Goal: Task Accomplishment & Management: Complete application form

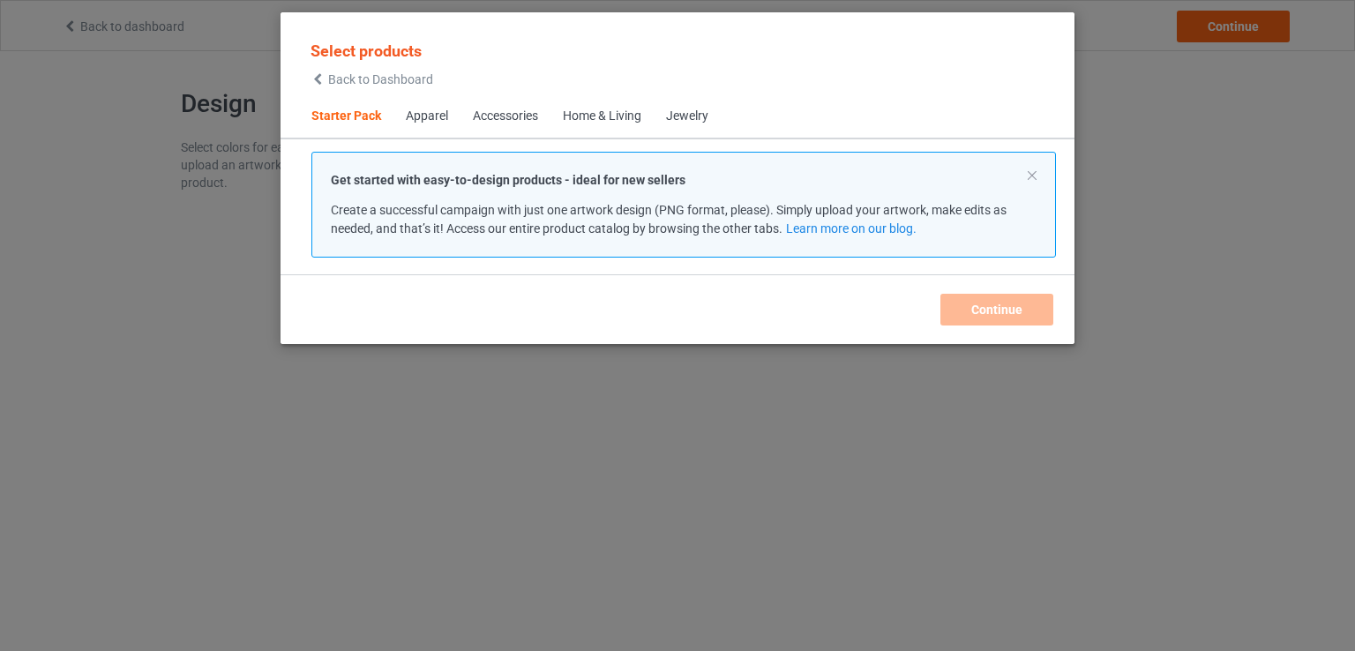
scroll to position [23, 0]
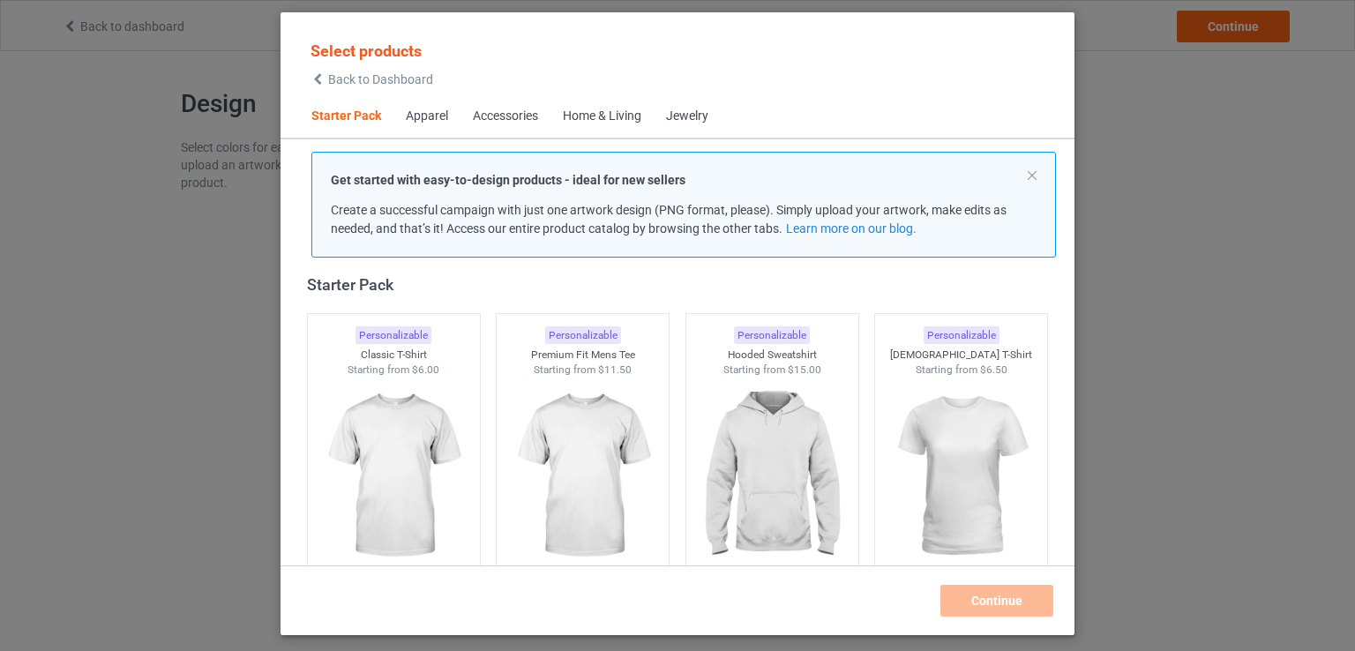
click at [245, 93] on div "Select products Back to Dashboard Starter Pack Apparel Accessories Home & Livin…" at bounding box center [677, 325] width 1355 height 651
click at [357, 82] on span "Back to Dashboard" at bounding box center [380, 79] width 105 height 14
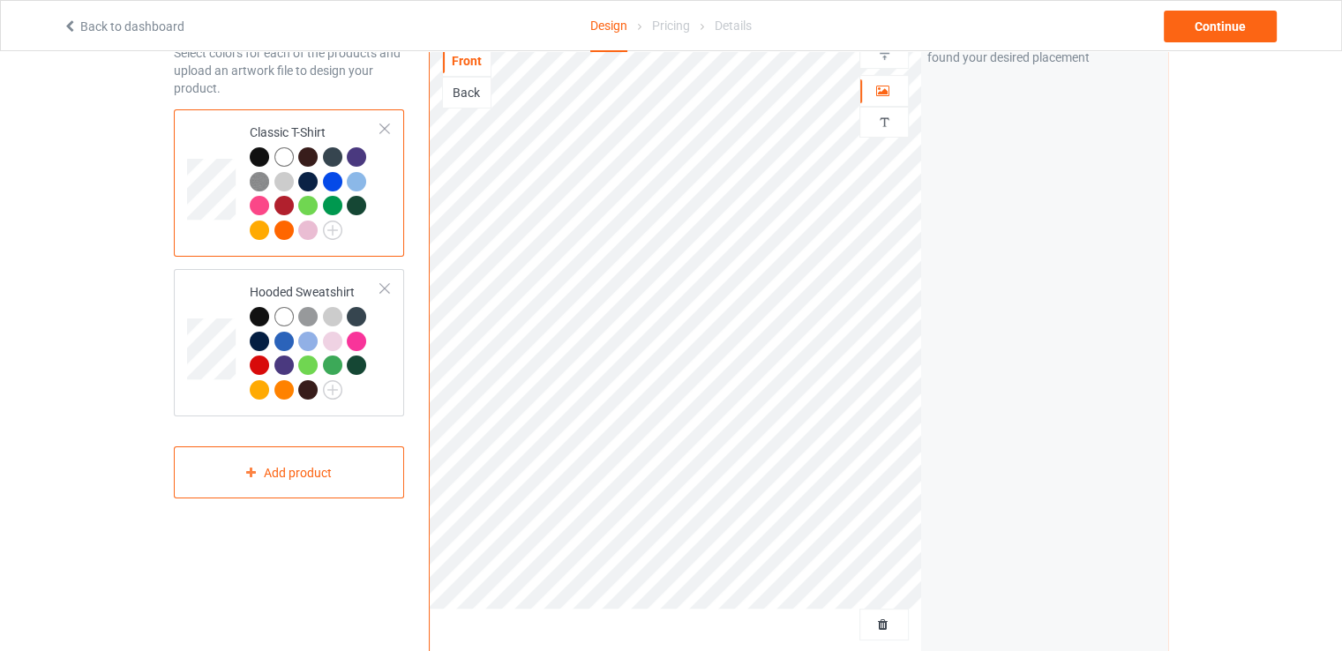
scroll to position [88, 0]
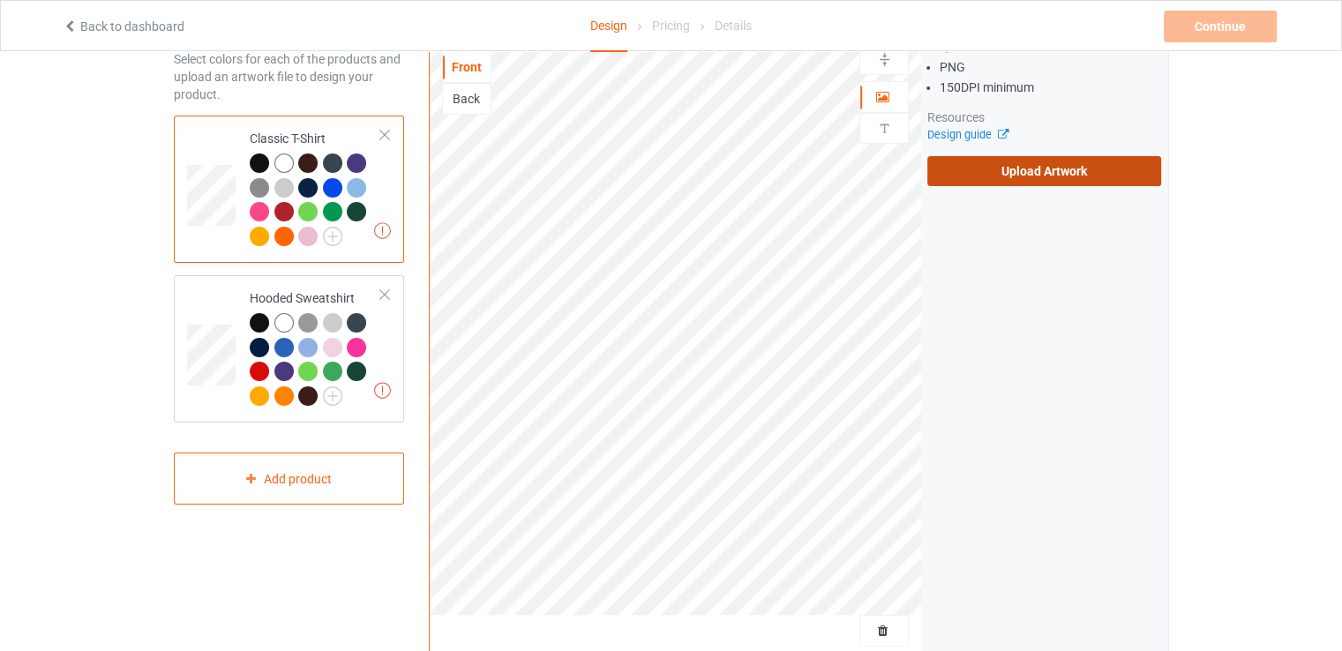
click at [1034, 175] on label "Upload Artwork" at bounding box center [1044, 171] width 234 height 30
click at [0, 0] on input "Upload Artwork" at bounding box center [0, 0] width 0 height 0
click at [1020, 169] on label "Upload Artwork" at bounding box center [1044, 171] width 234 height 30
click at [0, 0] on input "Upload Artwork" at bounding box center [0, 0] width 0 height 0
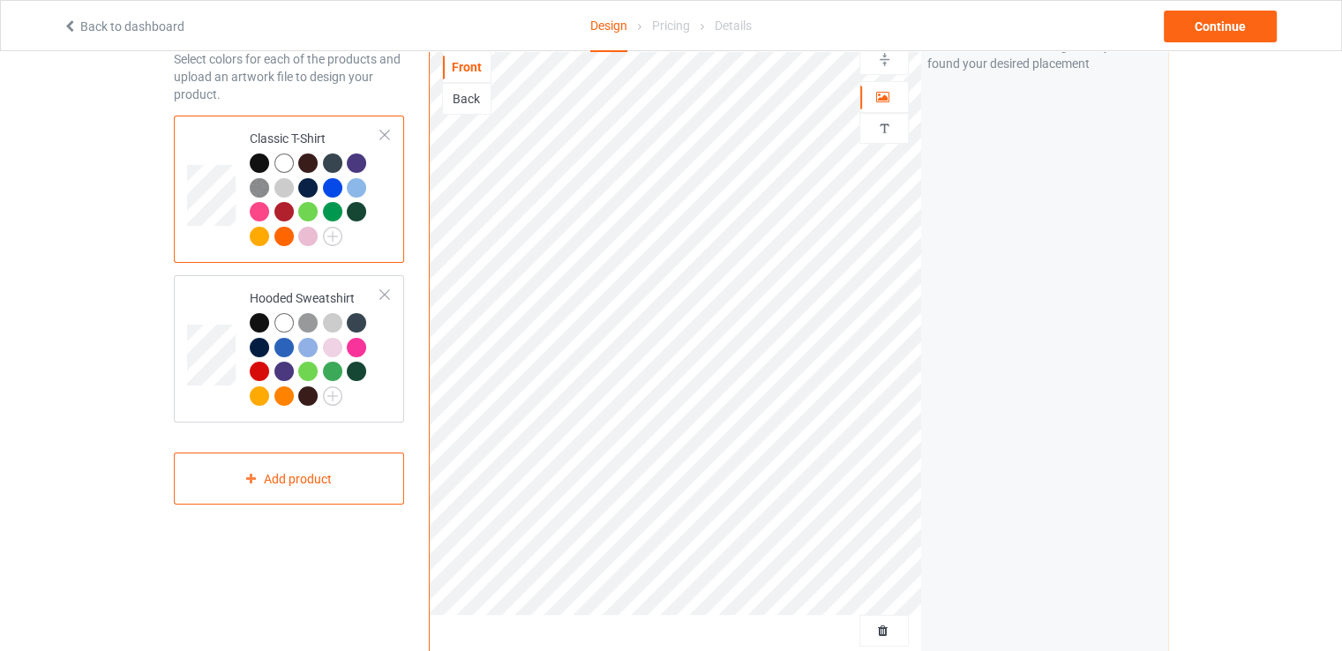
click at [281, 164] on div at bounding box center [283, 163] width 19 height 19
click at [259, 165] on div at bounding box center [259, 163] width 19 height 19
click at [329, 231] on img at bounding box center [332, 236] width 19 height 19
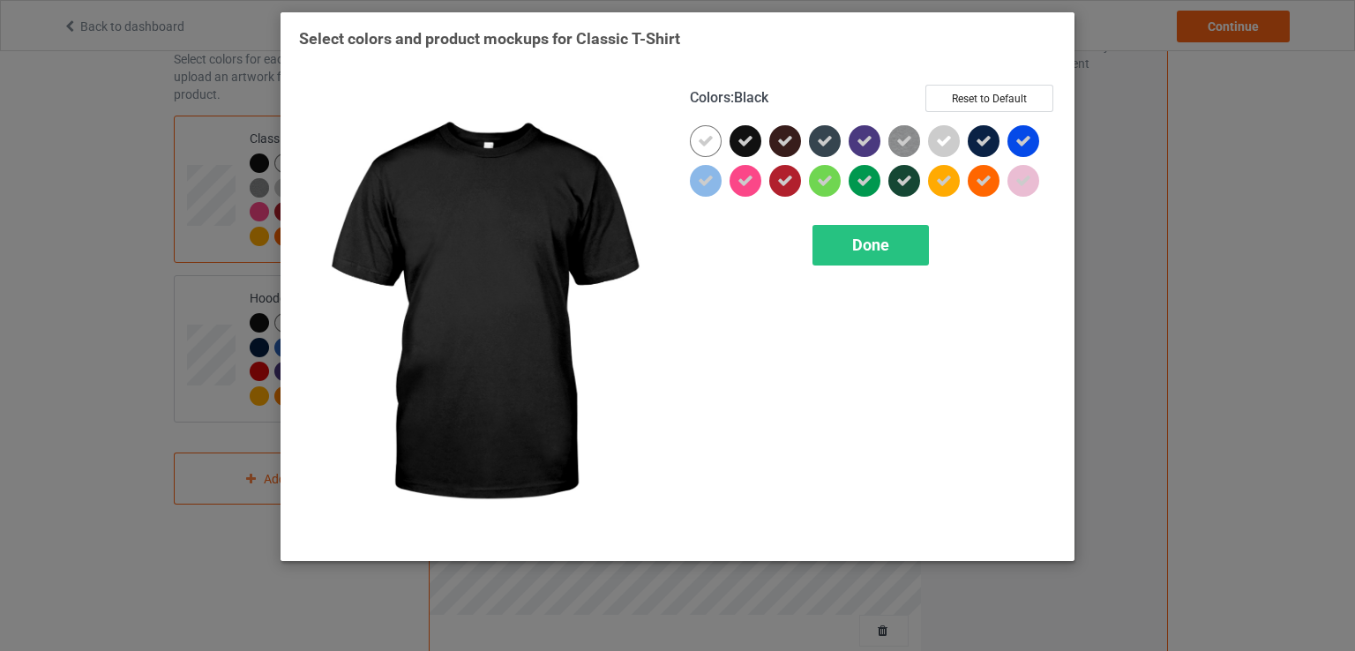
click at [742, 136] on icon at bounding box center [746, 141] width 16 height 16
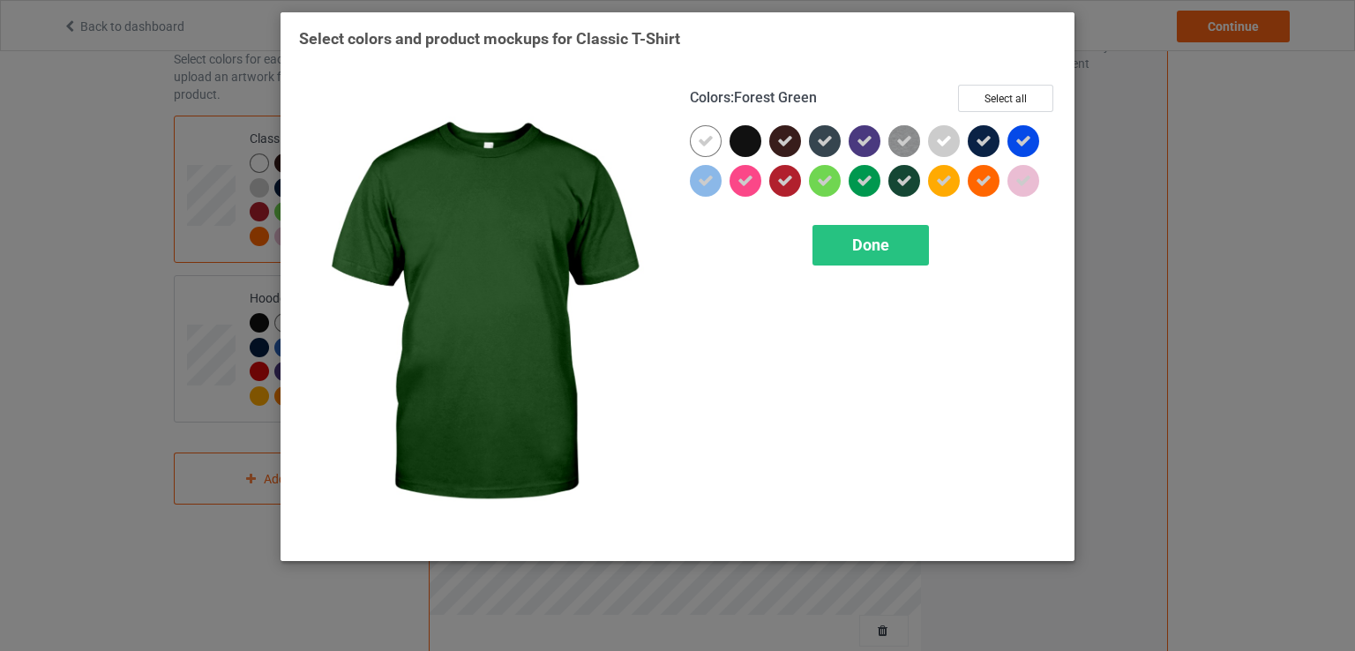
click at [901, 184] on icon at bounding box center [904, 181] width 16 height 16
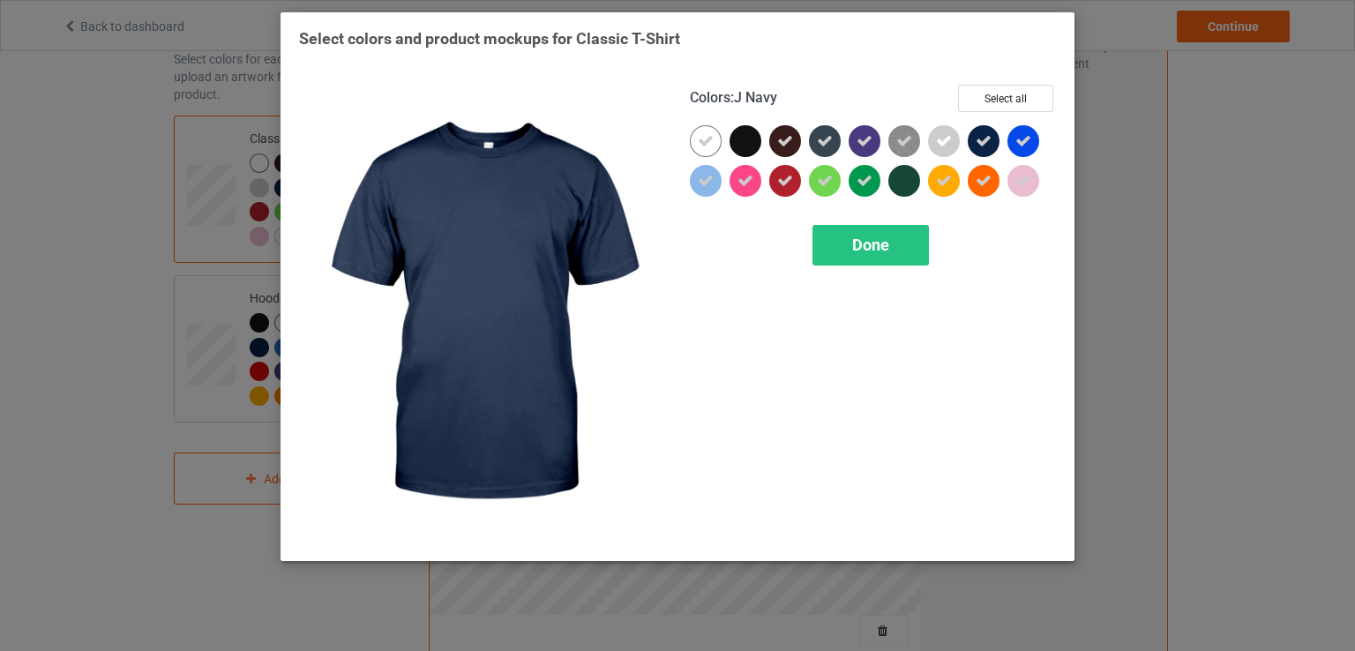
click at [981, 139] on icon at bounding box center [984, 141] width 16 height 16
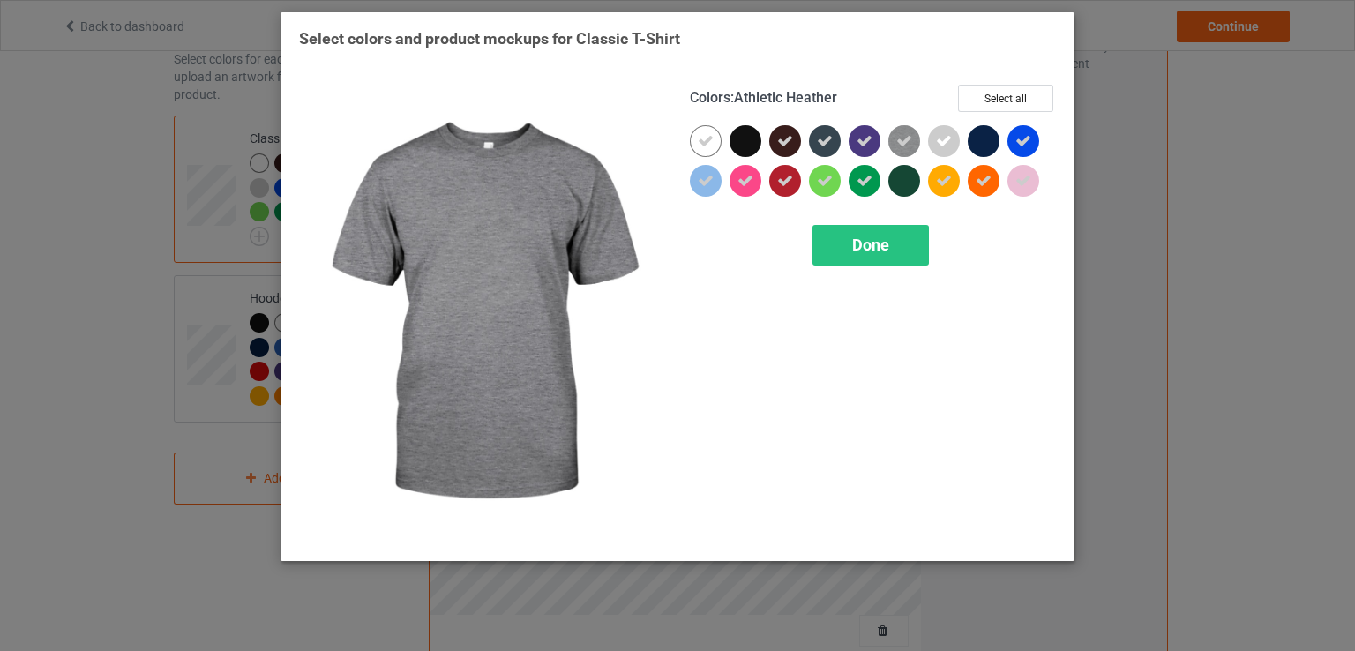
click at [903, 144] on icon at bounding box center [904, 141] width 16 height 16
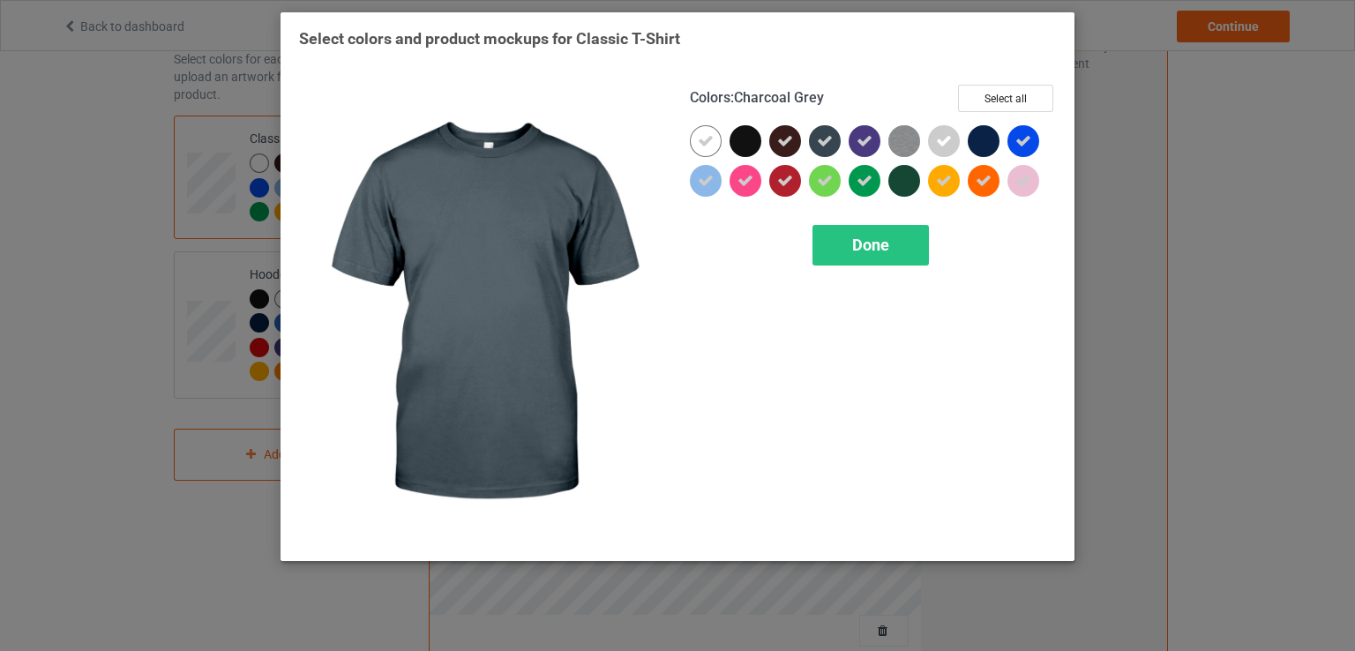
click at [812, 135] on div at bounding box center [825, 141] width 32 height 32
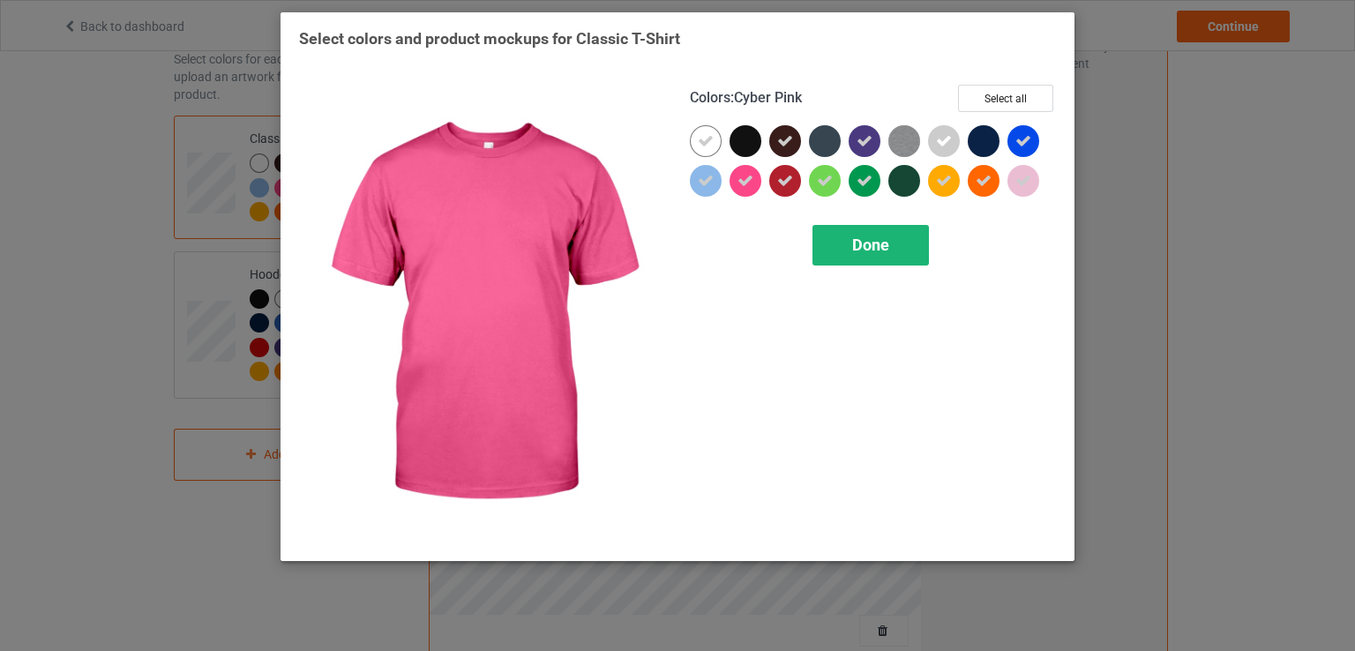
click at [853, 241] on span "Done" at bounding box center [870, 245] width 37 height 19
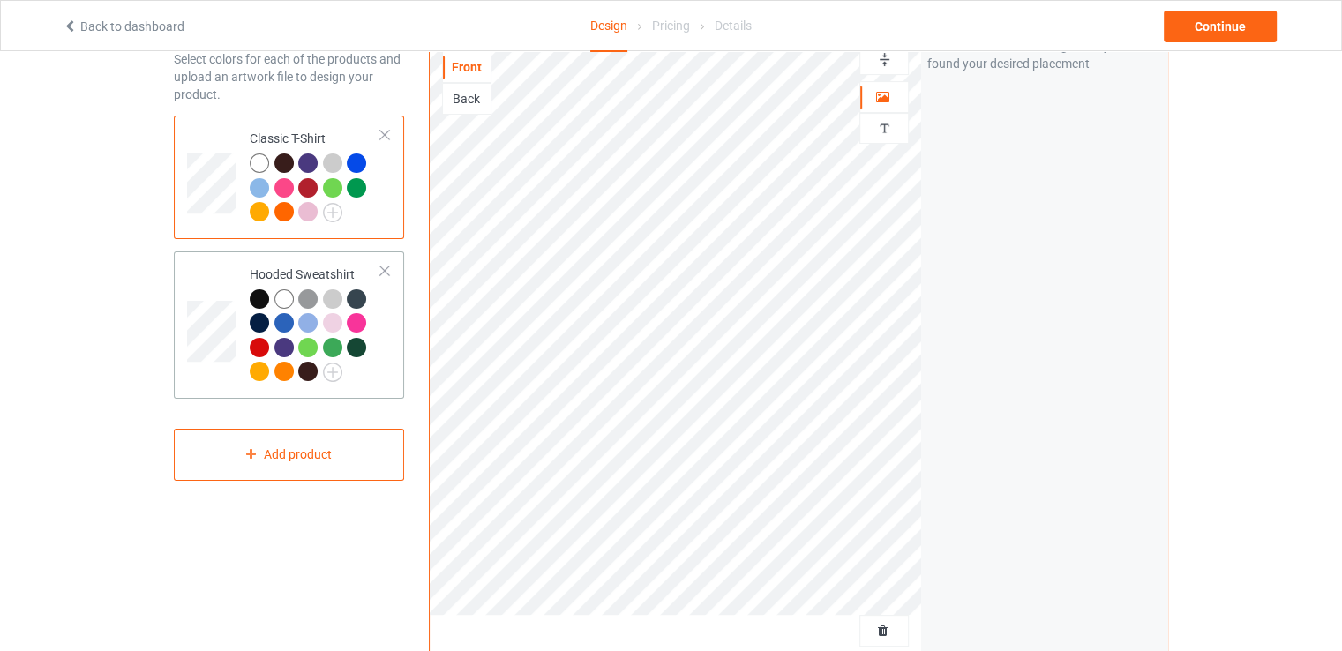
click at [245, 299] on td "Hooded Sweatshirt" at bounding box center [315, 325] width 151 height 133
click at [328, 372] on img at bounding box center [332, 372] width 19 height 19
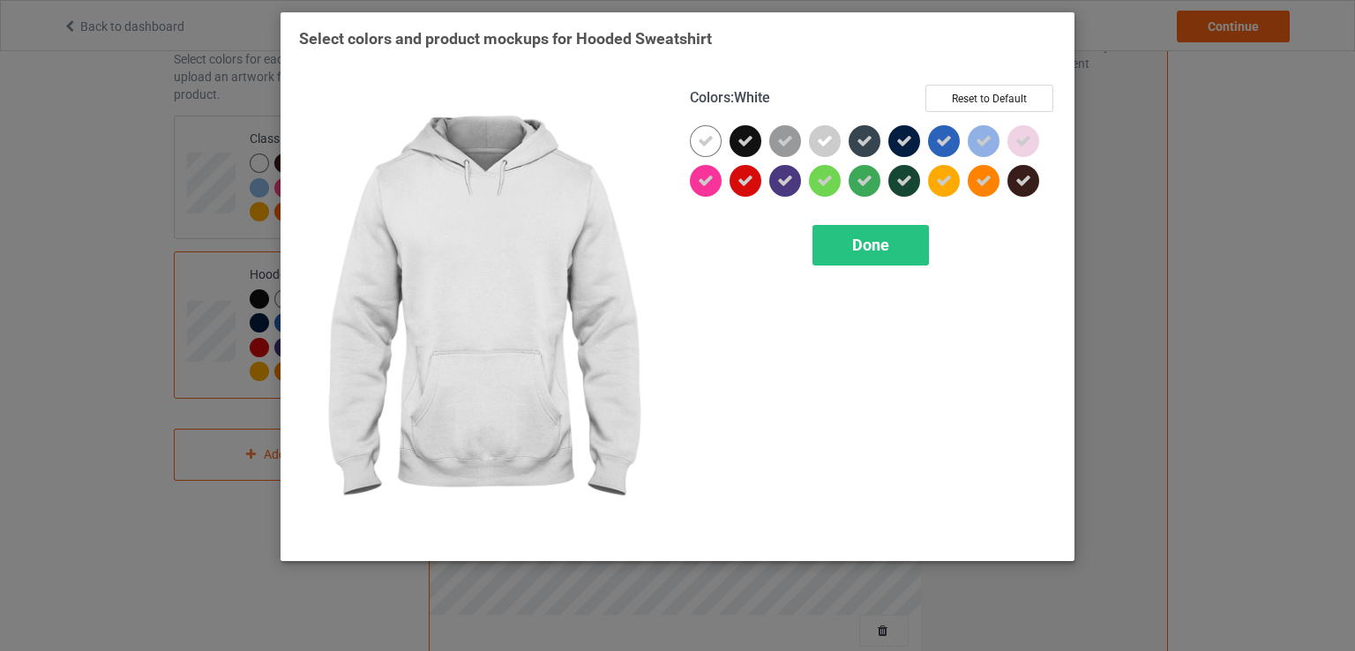
click at [710, 152] on div at bounding box center [706, 141] width 32 height 32
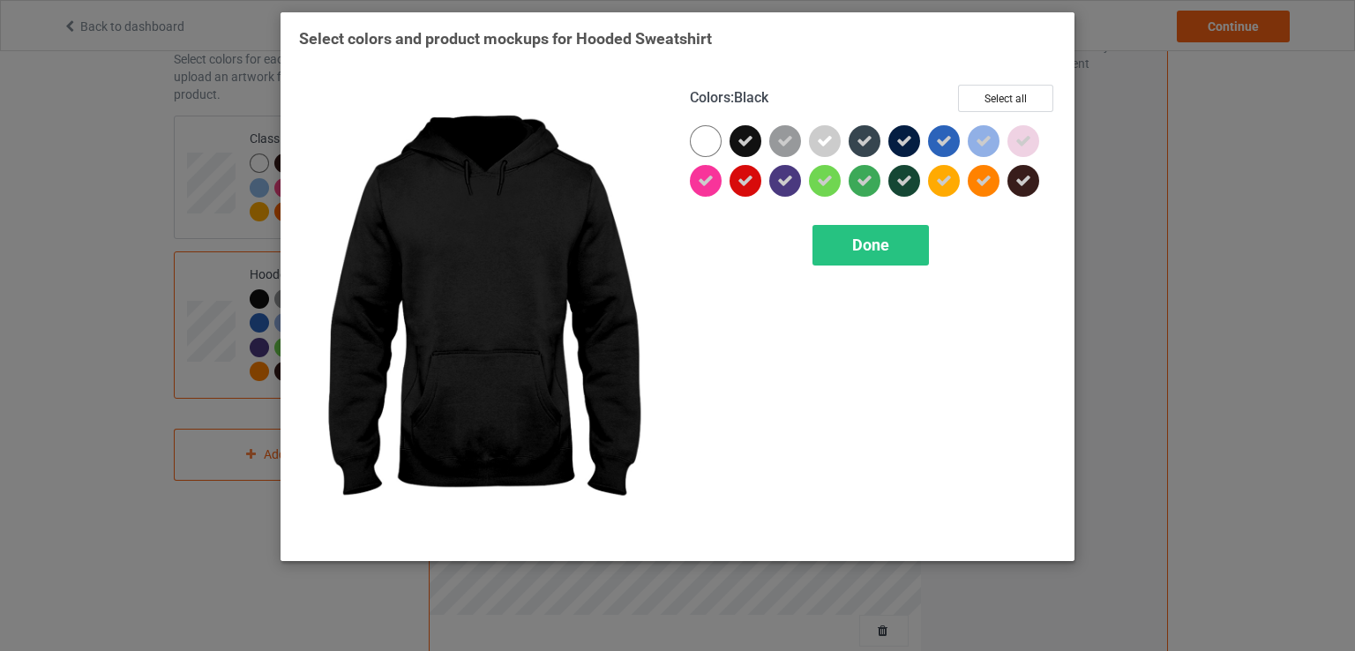
click at [745, 145] on icon at bounding box center [746, 141] width 16 height 16
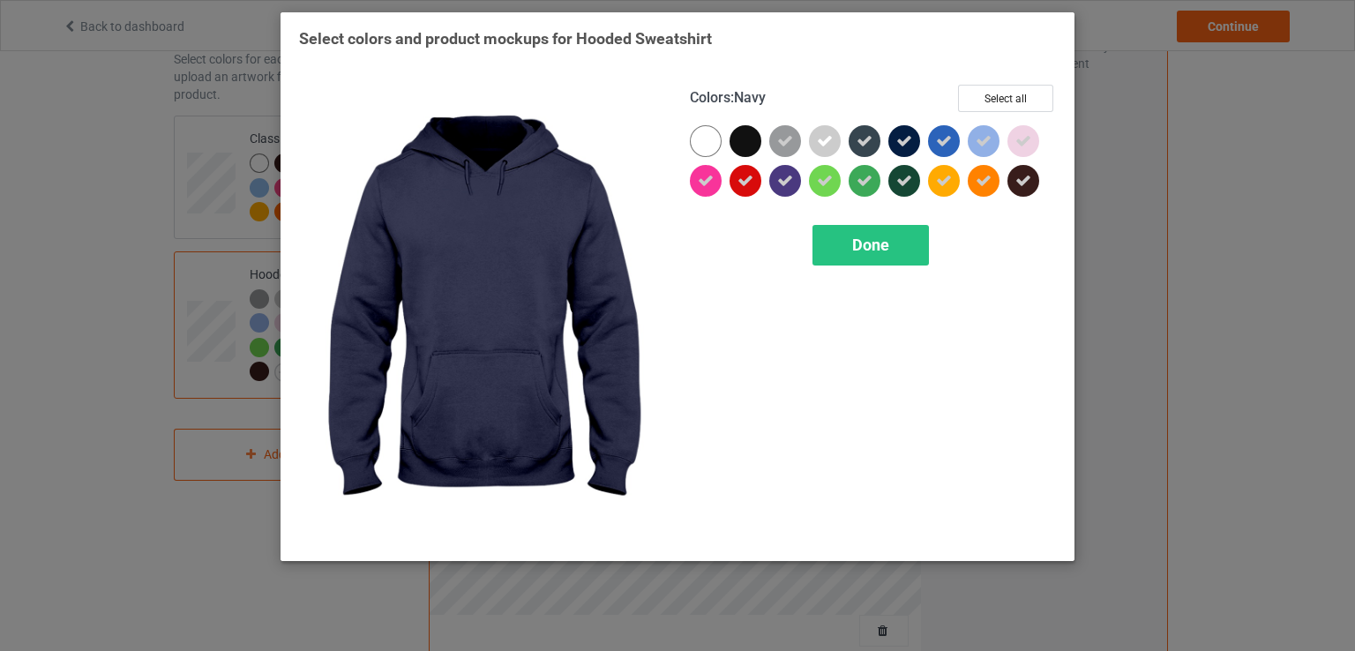
click at [900, 139] on icon at bounding box center [904, 141] width 16 height 16
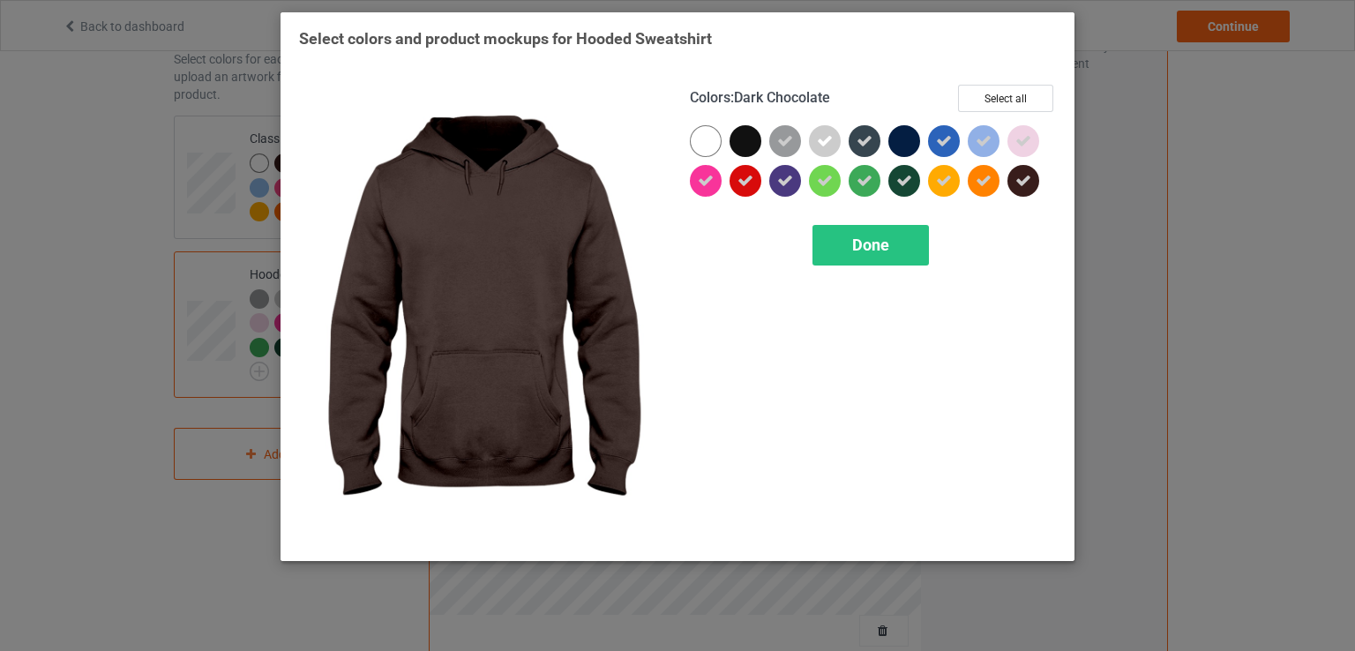
click at [1019, 176] on icon at bounding box center [1023, 181] width 16 height 16
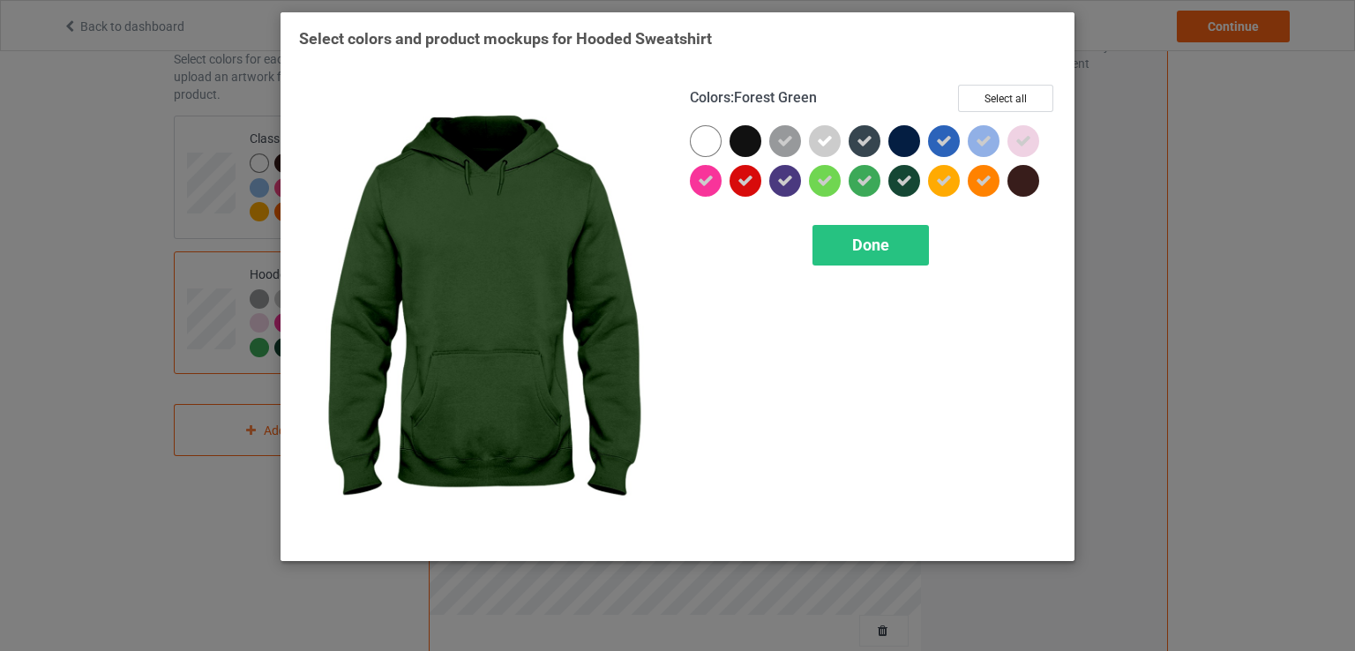
click at [903, 174] on icon at bounding box center [904, 181] width 16 height 16
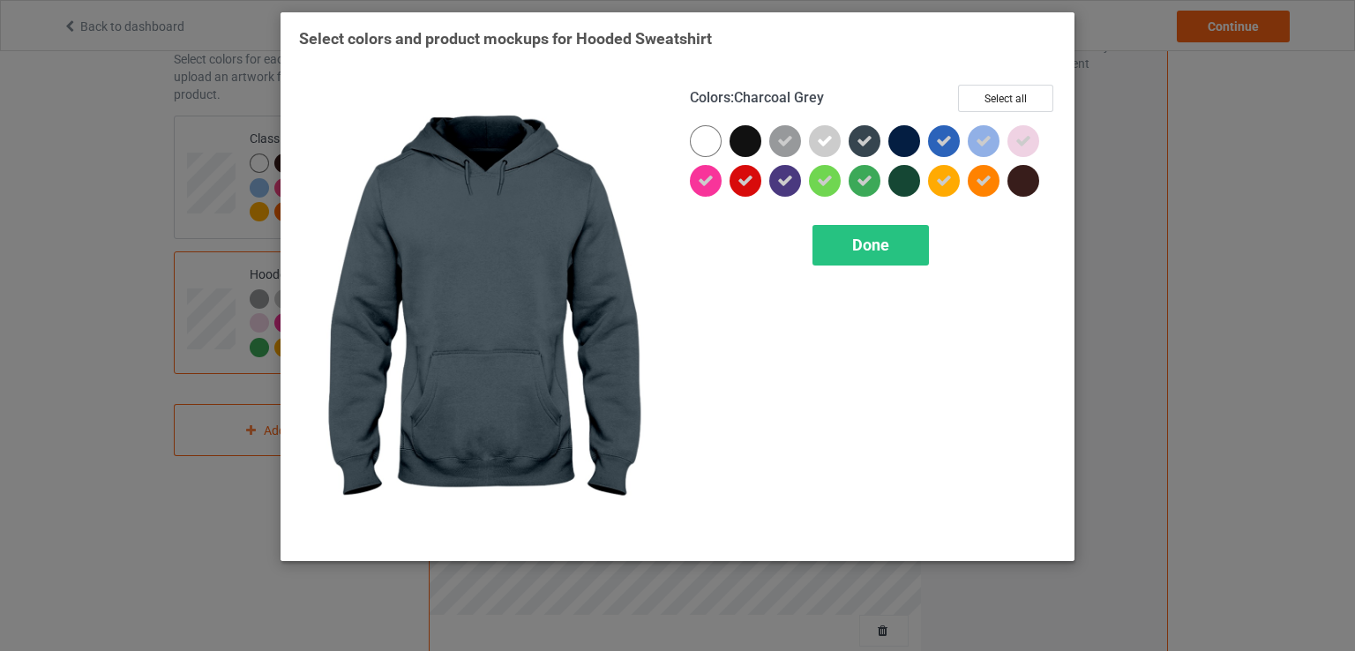
click at [866, 141] on icon at bounding box center [865, 141] width 16 height 16
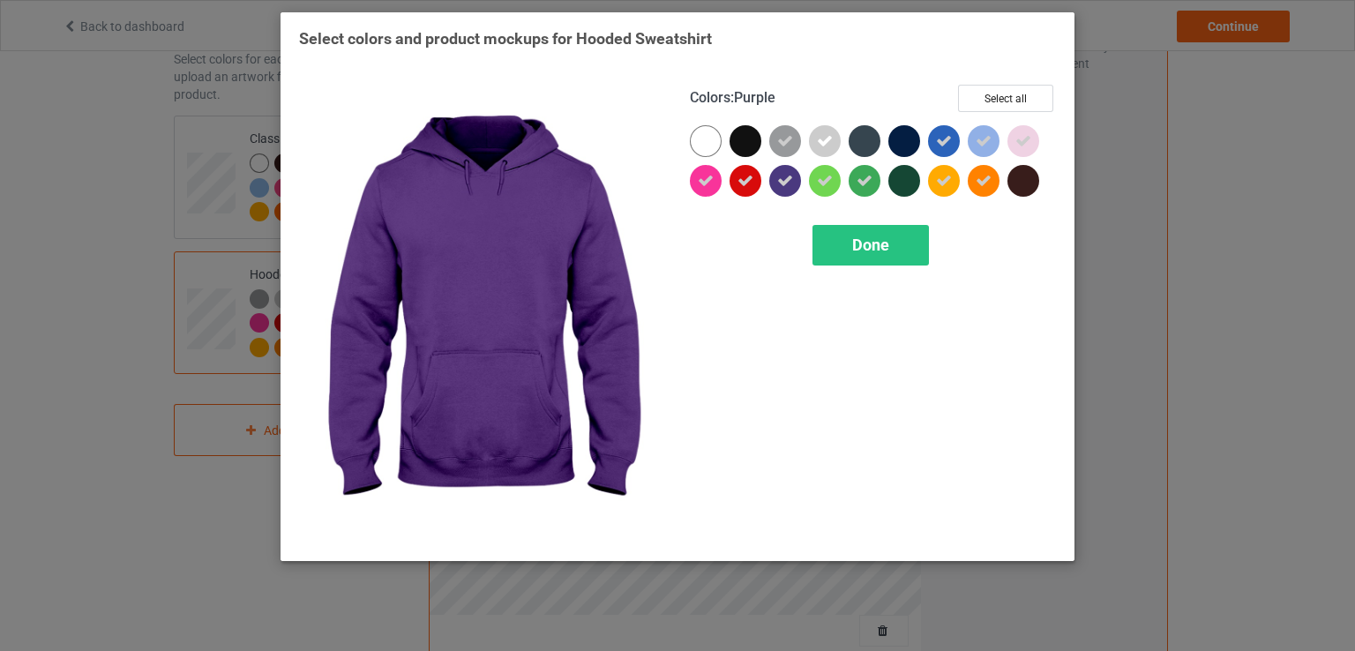
click at [780, 181] on icon at bounding box center [785, 181] width 16 height 16
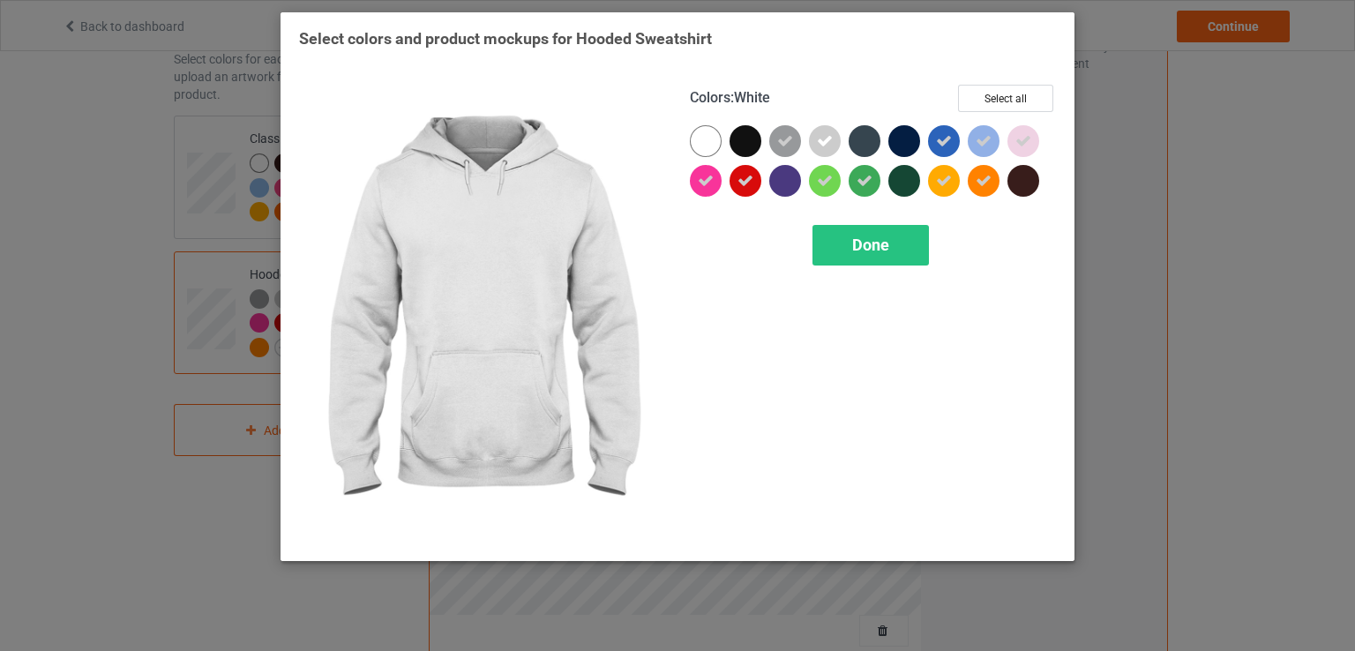
click at [693, 134] on div at bounding box center [706, 141] width 32 height 32
click at [706, 141] on icon at bounding box center [706, 141] width 16 height 16
click at [706, 141] on div at bounding box center [706, 141] width 32 height 32
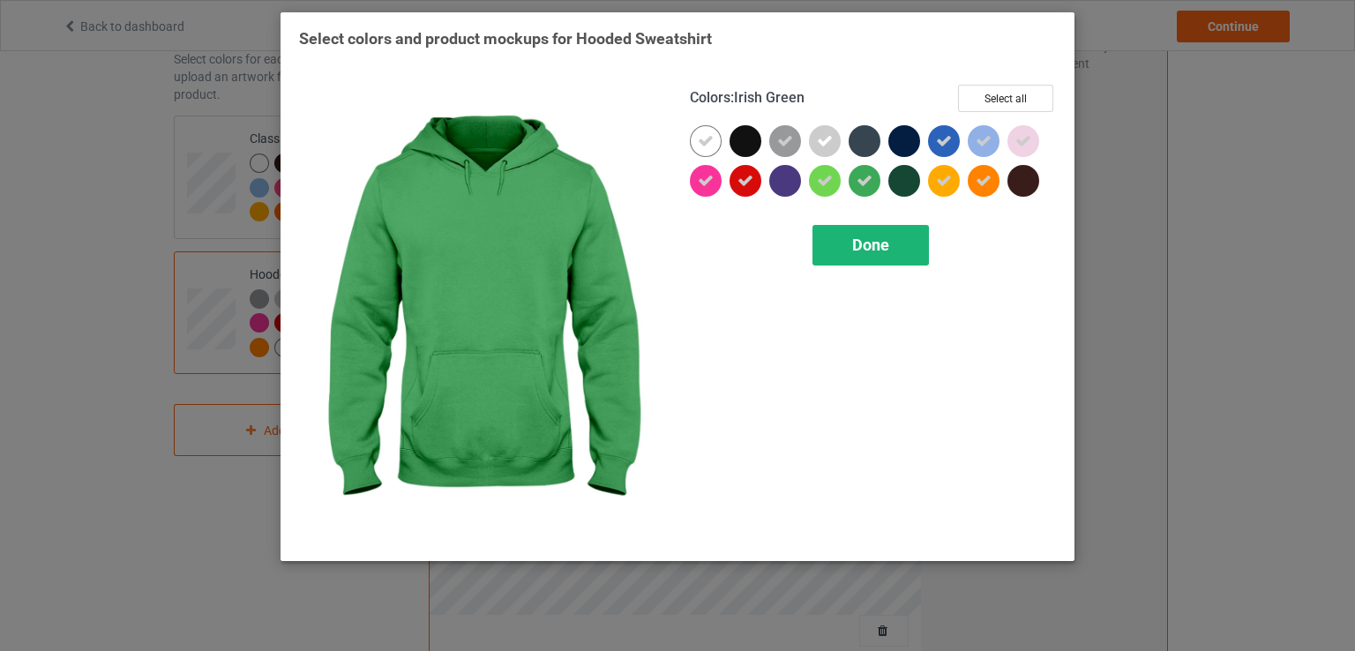
click at [850, 243] on div "Done" at bounding box center [871, 245] width 116 height 41
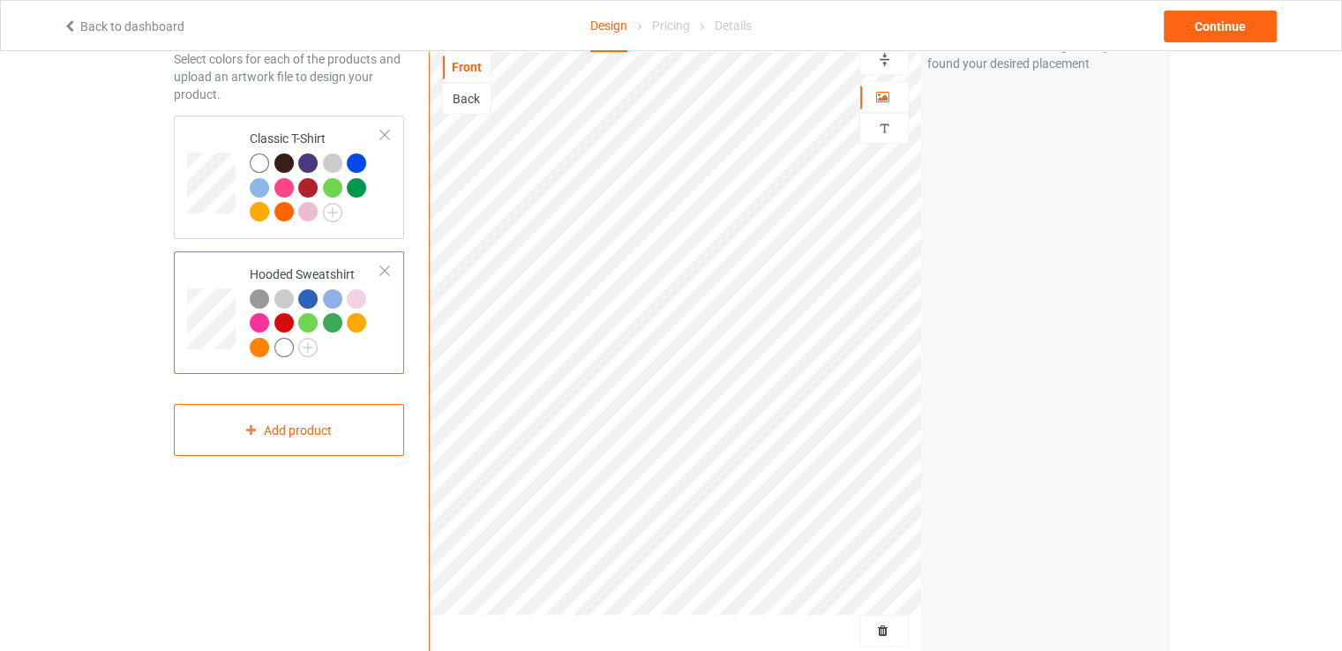
drag, startPoint x: 279, startPoint y: 345, endPoint x: 255, endPoint y: 297, distance: 53.3
click at [255, 297] on div at bounding box center [315, 325] width 131 height 73
click at [311, 342] on img at bounding box center [307, 347] width 19 height 19
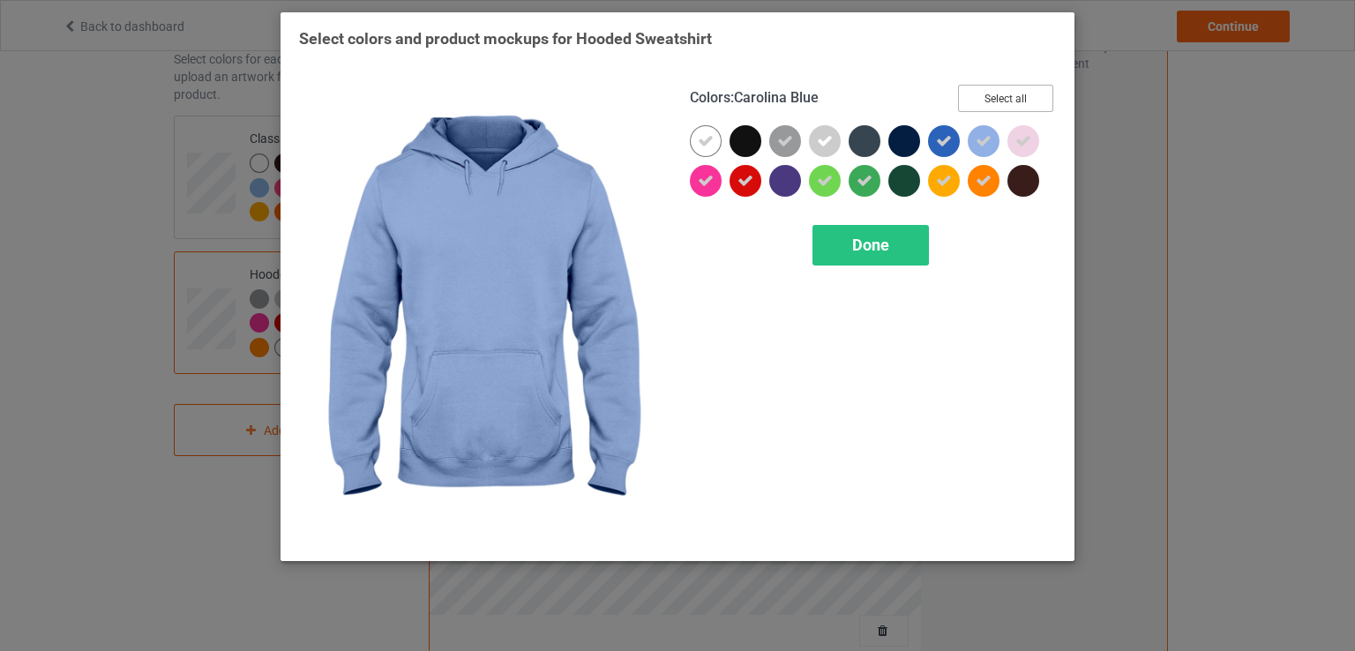
click at [1019, 90] on button "Select all" at bounding box center [1005, 98] width 95 height 27
click at [1019, 90] on button "Reset to Default" at bounding box center [989, 98] width 128 height 27
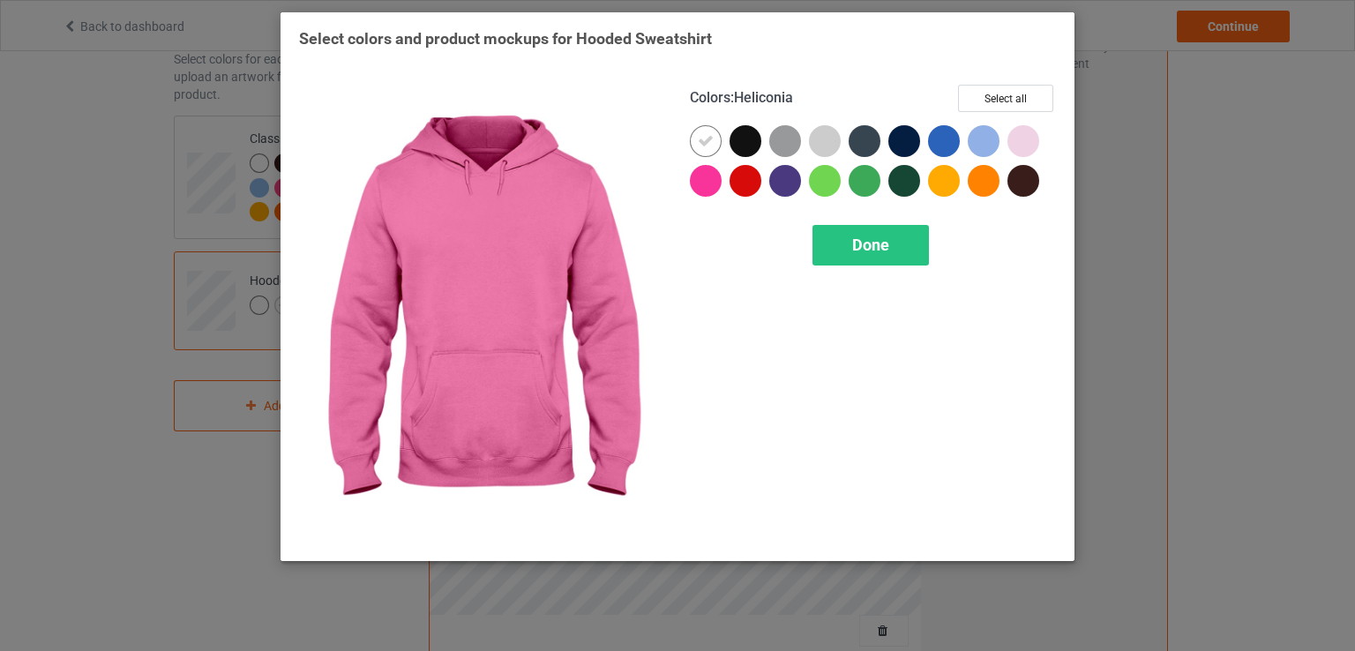
click at [700, 179] on div at bounding box center [706, 181] width 32 height 32
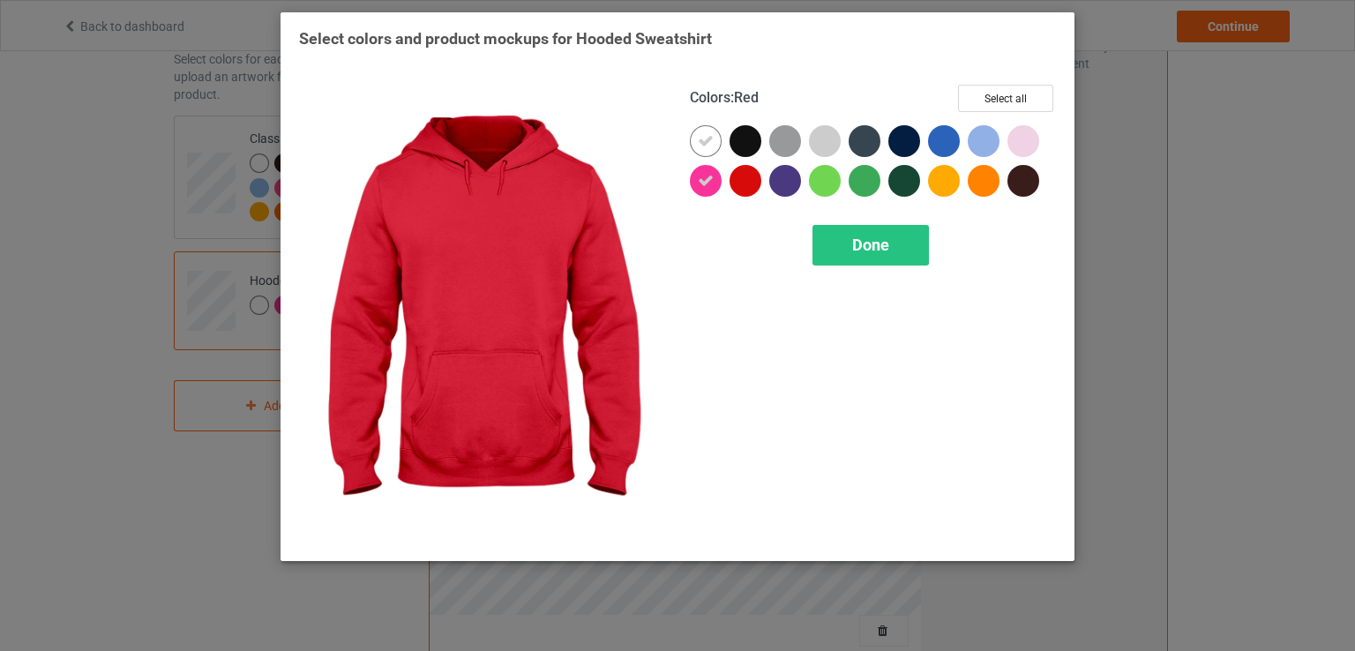
click at [756, 174] on div at bounding box center [746, 181] width 32 height 32
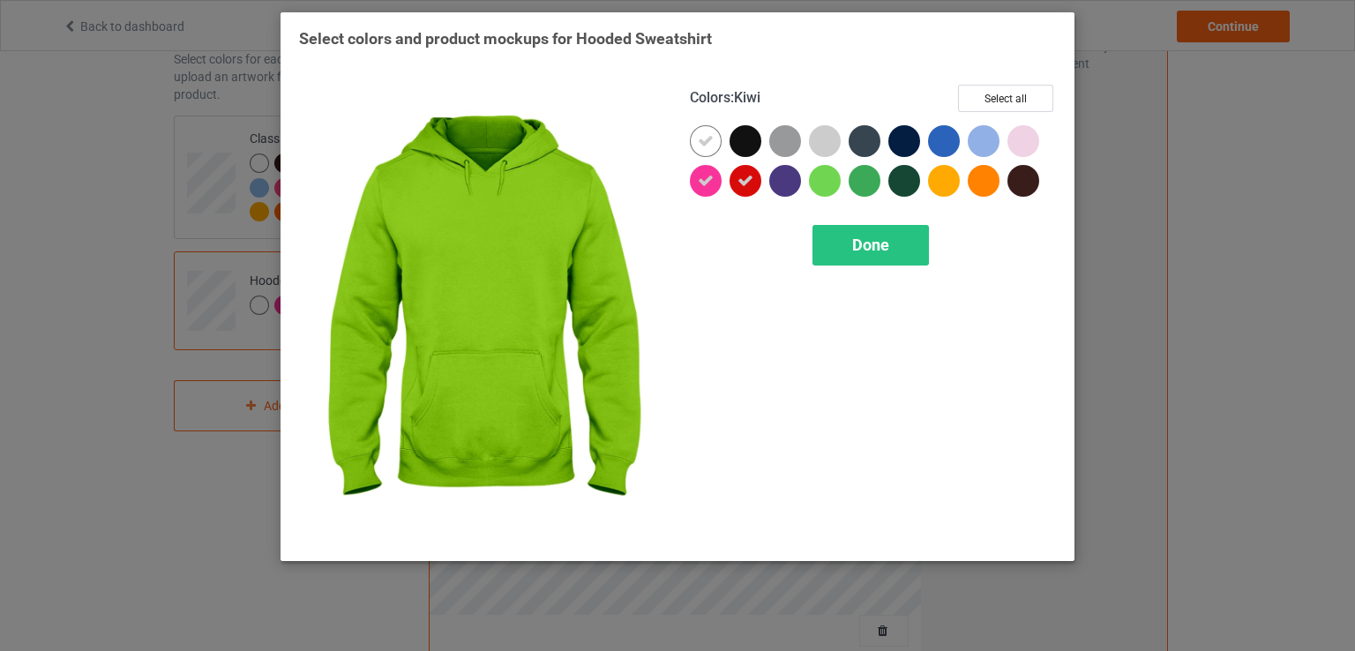
click at [833, 174] on div at bounding box center [825, 181] width 32 height 32
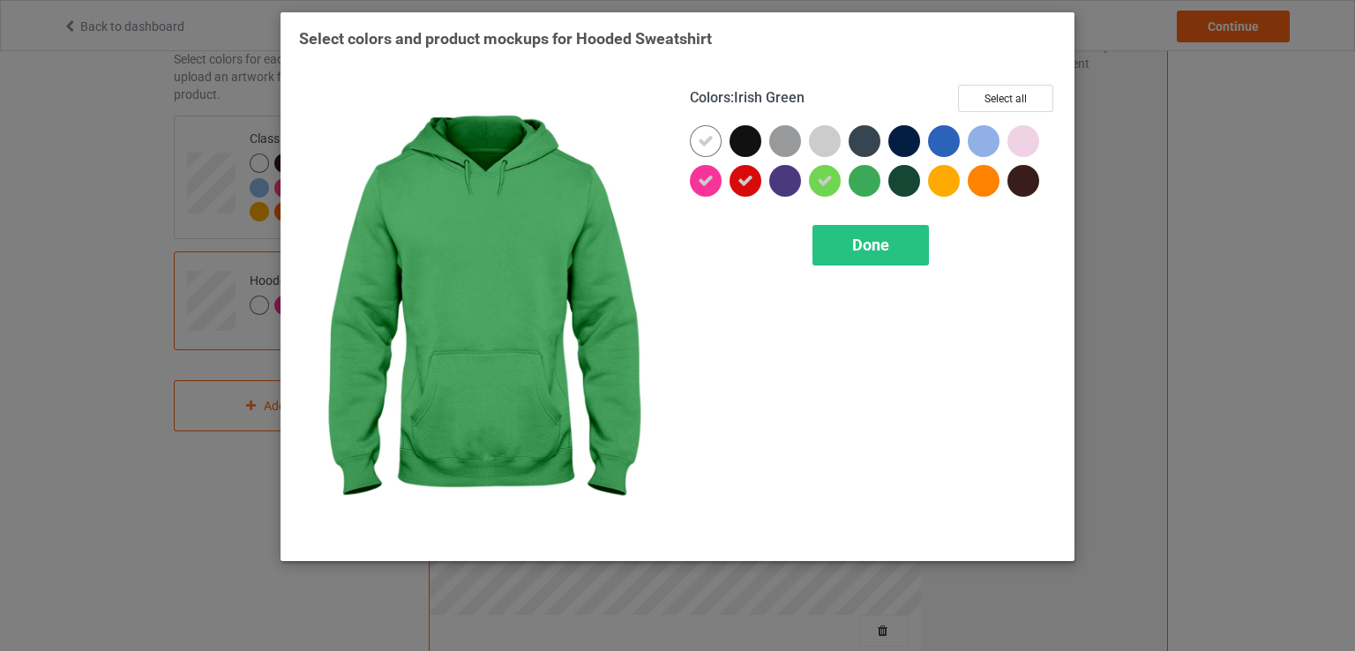
drag, startPoint x: 858, startPoint y: 176, endPoint x: 920, endPoint y: 191, distance: 64.4
click at [862, 176] on div at bounding box center [865, 181] width 32 height 32
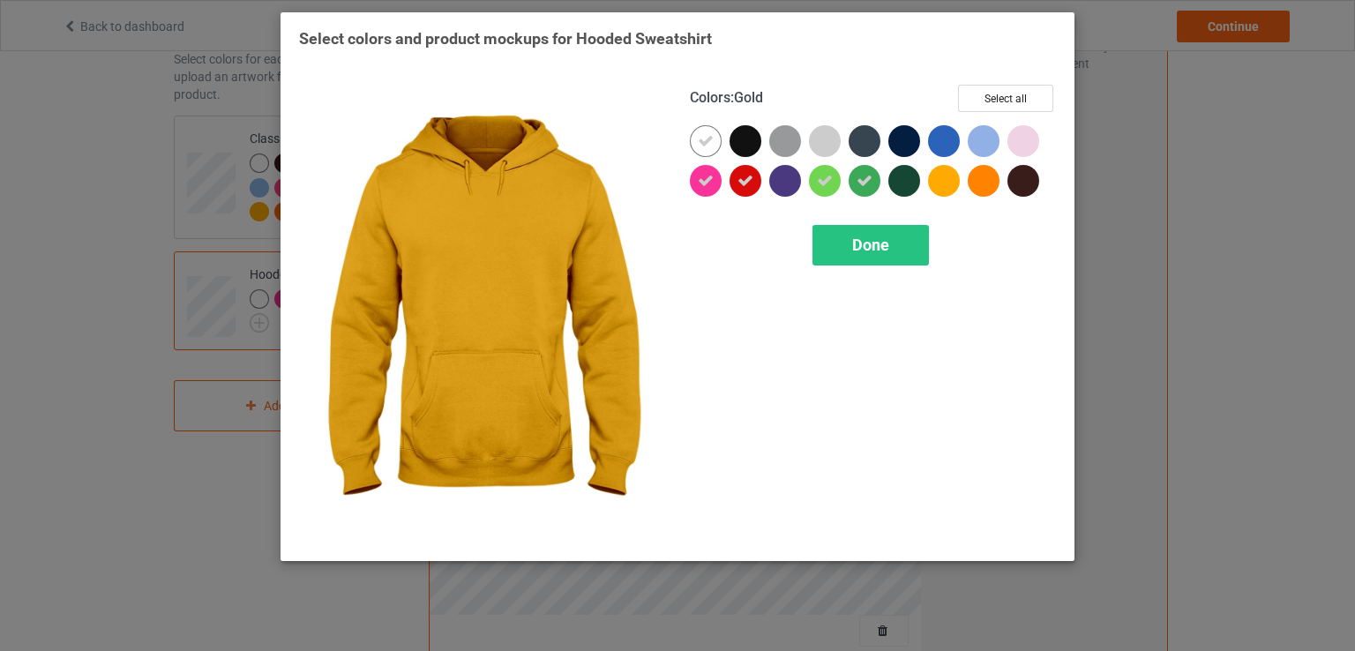
drag, startPoint x: 936, startPoint y: 181, endPoint x: 949, endPoint y: 179, distance: 13.4
click at [938, 181] on div at bounding box center [944, 181] width 32 height 32
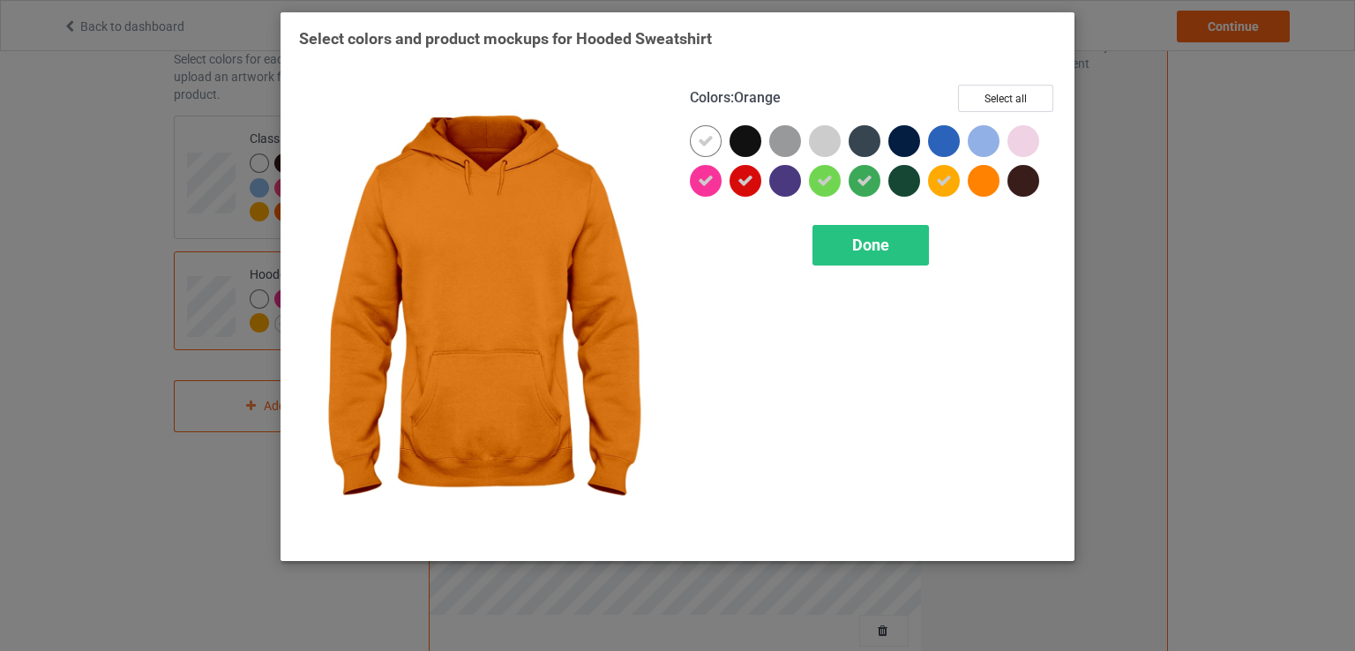
drag, startPoint x: 976, startPoint y: 179, endPoint x: 995, endPoint y: 179, distance: 19.4
click at [981, 179] on div at bounding box center [984, 181] width 32 height 32
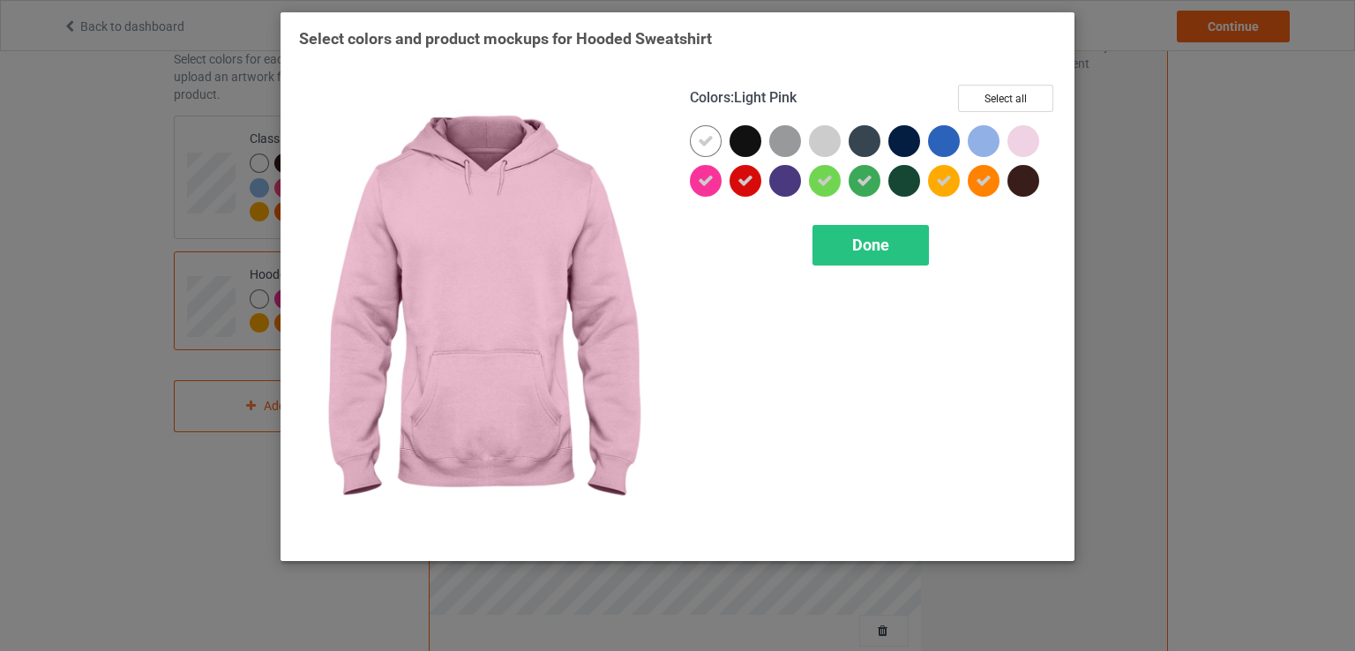
click at [1038, 135] on div at bounding box center [1024, 141] width 32 height 32
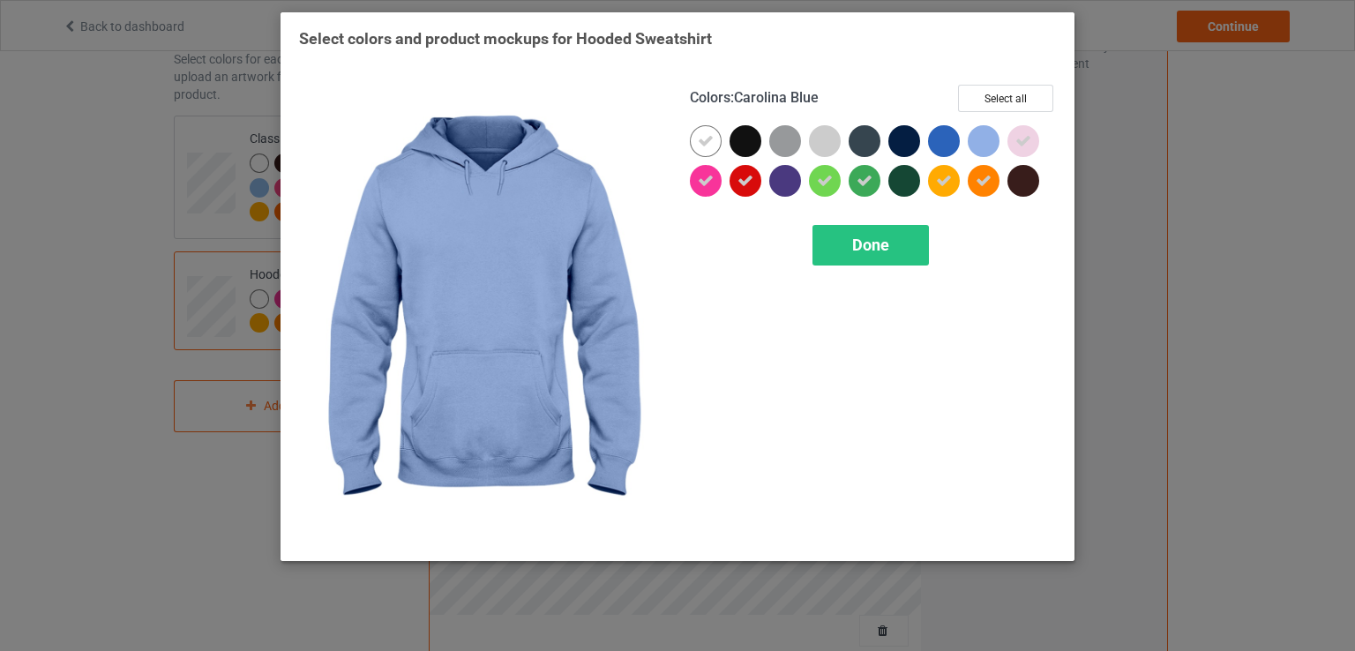
click at [984, 140] on div at bounding box center [984, 141] width 32 height 32
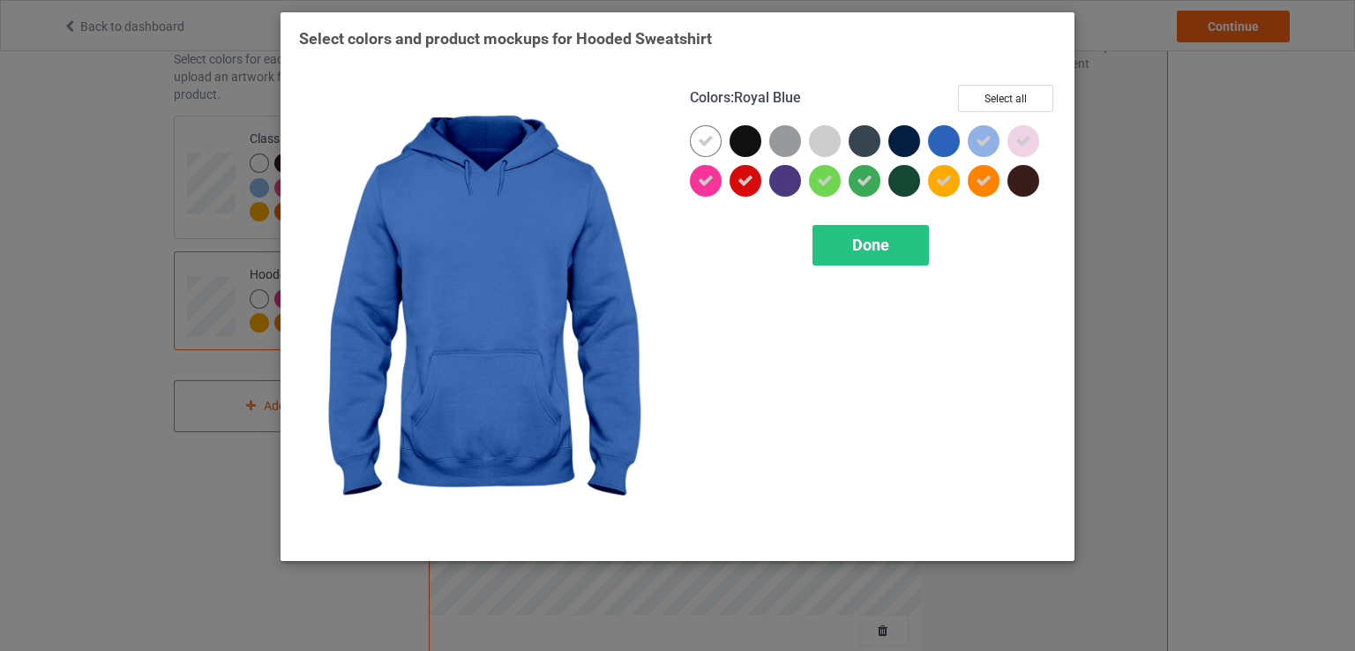
click at [946, 139] on div at bounding box center [944, 141] width 32 height 32
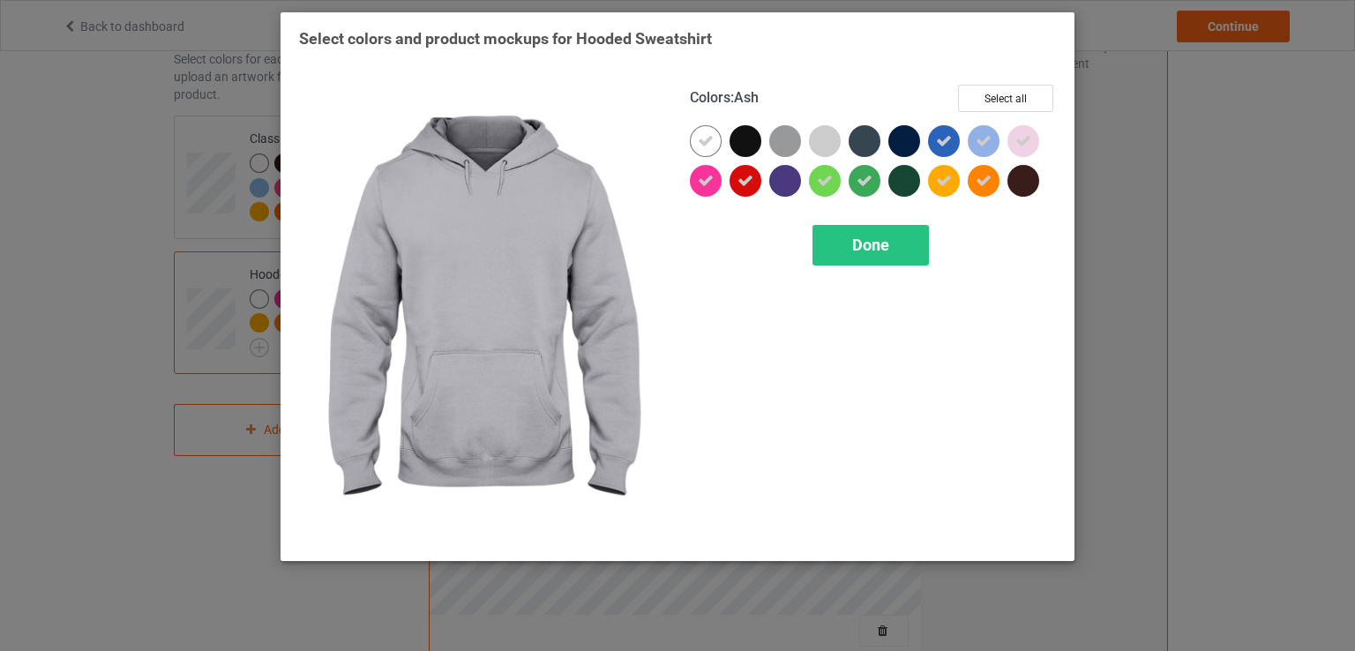
click at [828, 147] on div at bounding box center [825, 141] width 32 height 32
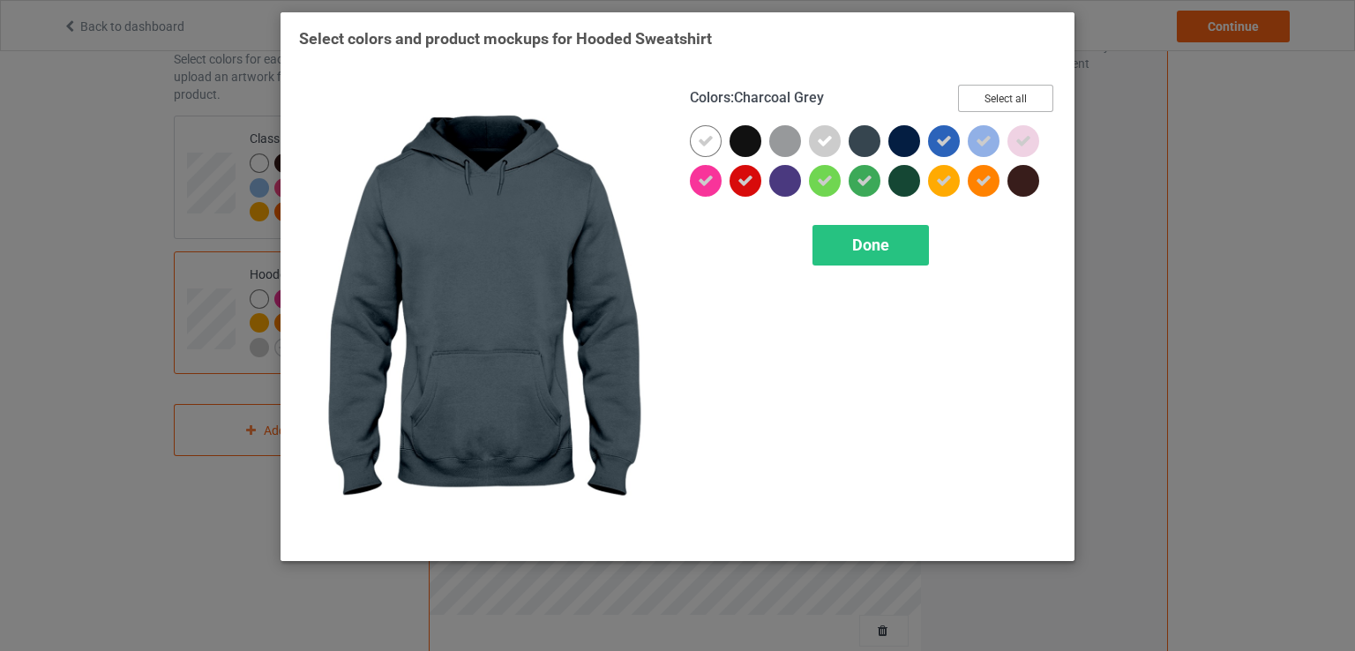
click at [1012, 106] on button "Select all" at bounding box center [1005, 98] width 95 height 27
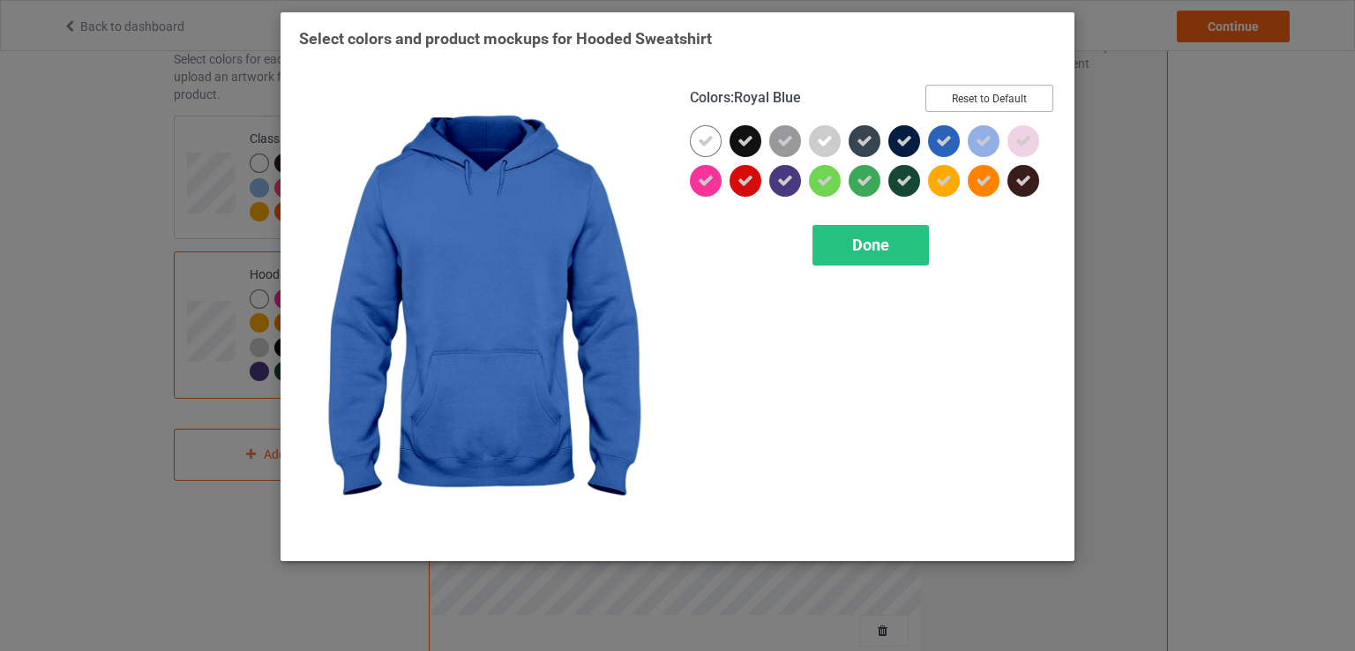
click at [974, 94] on button "Reset to Default" at bounding box center [989, 98] width 128 height 27
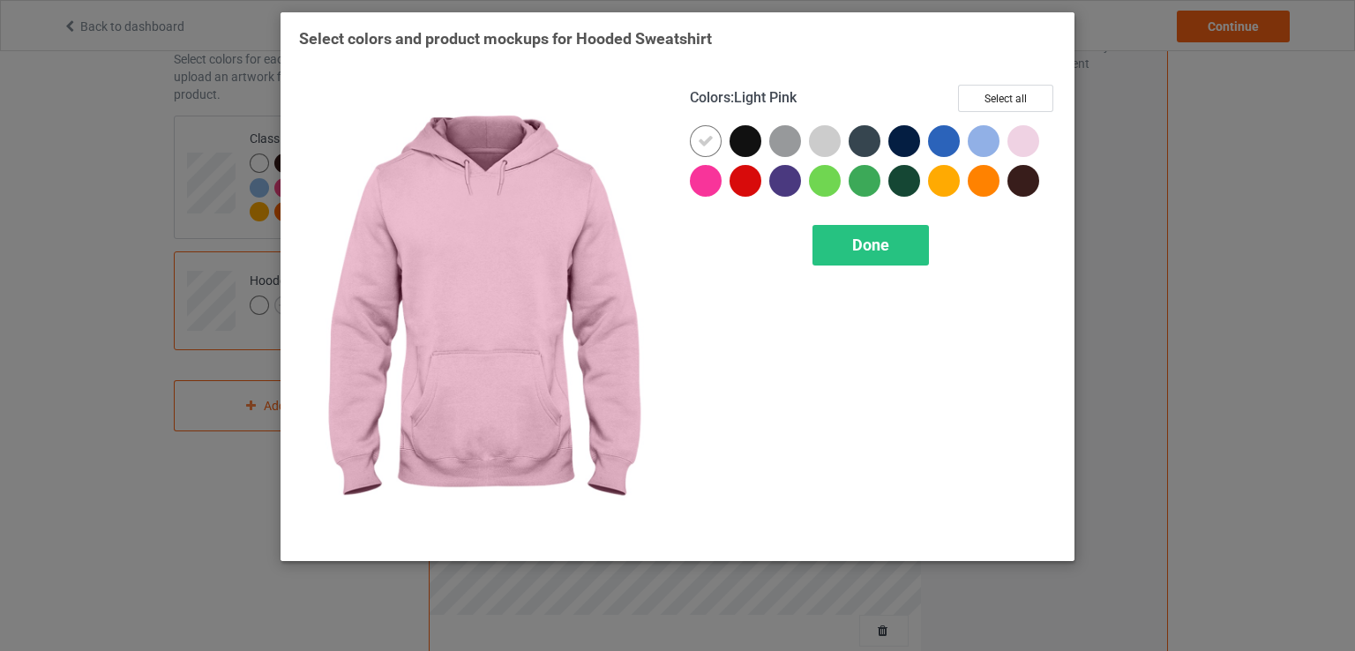
click at [1026, 133] on div at bounding box center [1024, 141] width 32 height 32
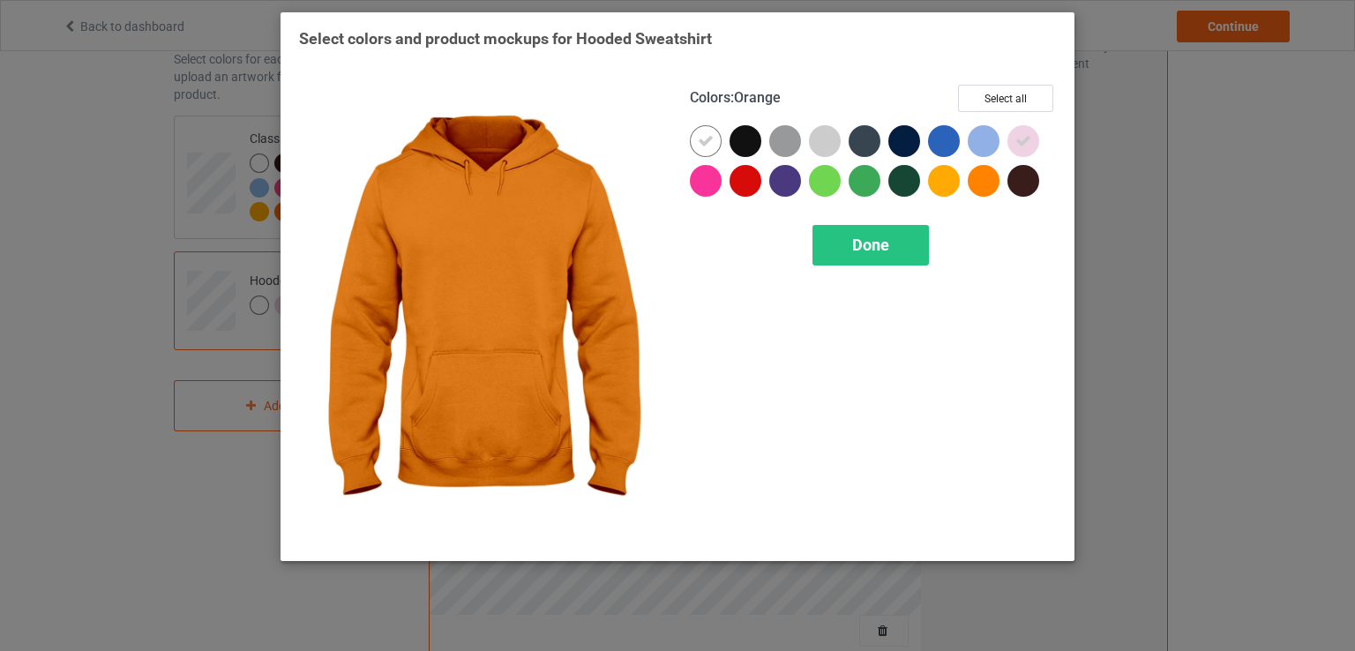
click at [982, 187] on div at bounding box center [984, 181] width 32 height 32
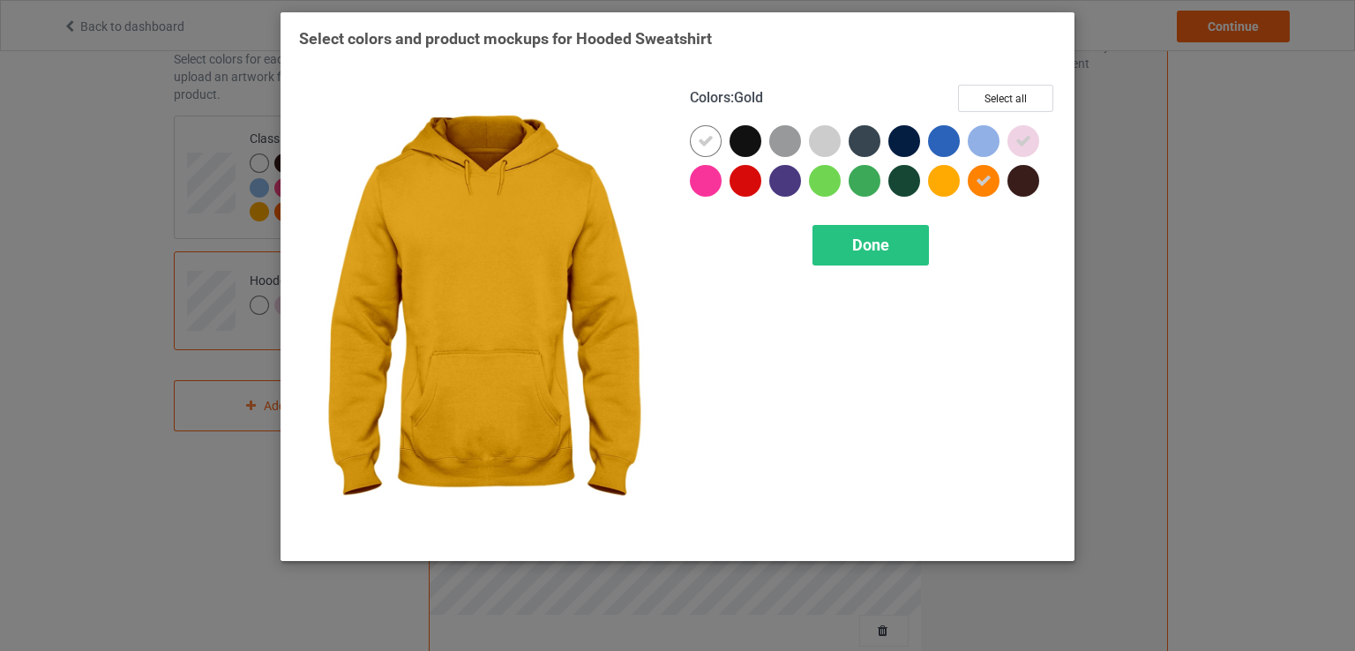
drag, startPoint x: 948, startPoint y: 187, endPoint x: 974, endPoint y: 157, distance: 39.4
click at [957, 177] on div at bounding box center [944, 181] width 32 height 32
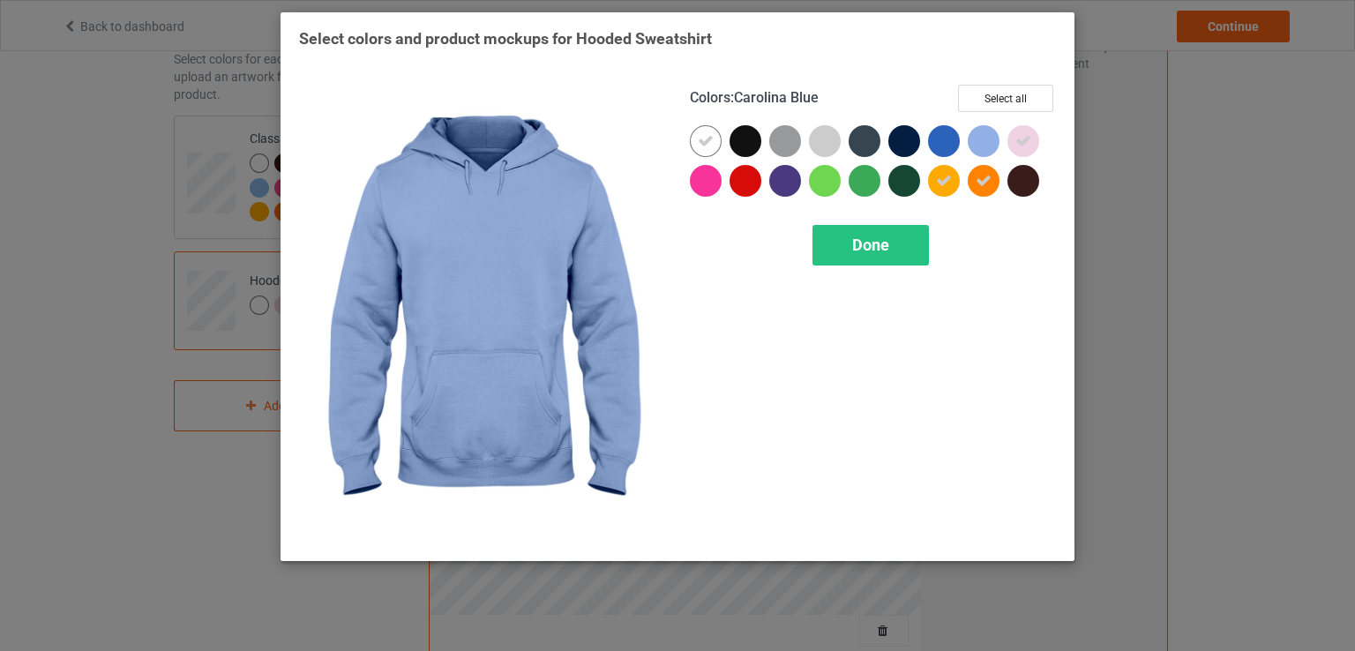
click at [977, 149] on div at bounding box center [984, 141] width 32 height 32
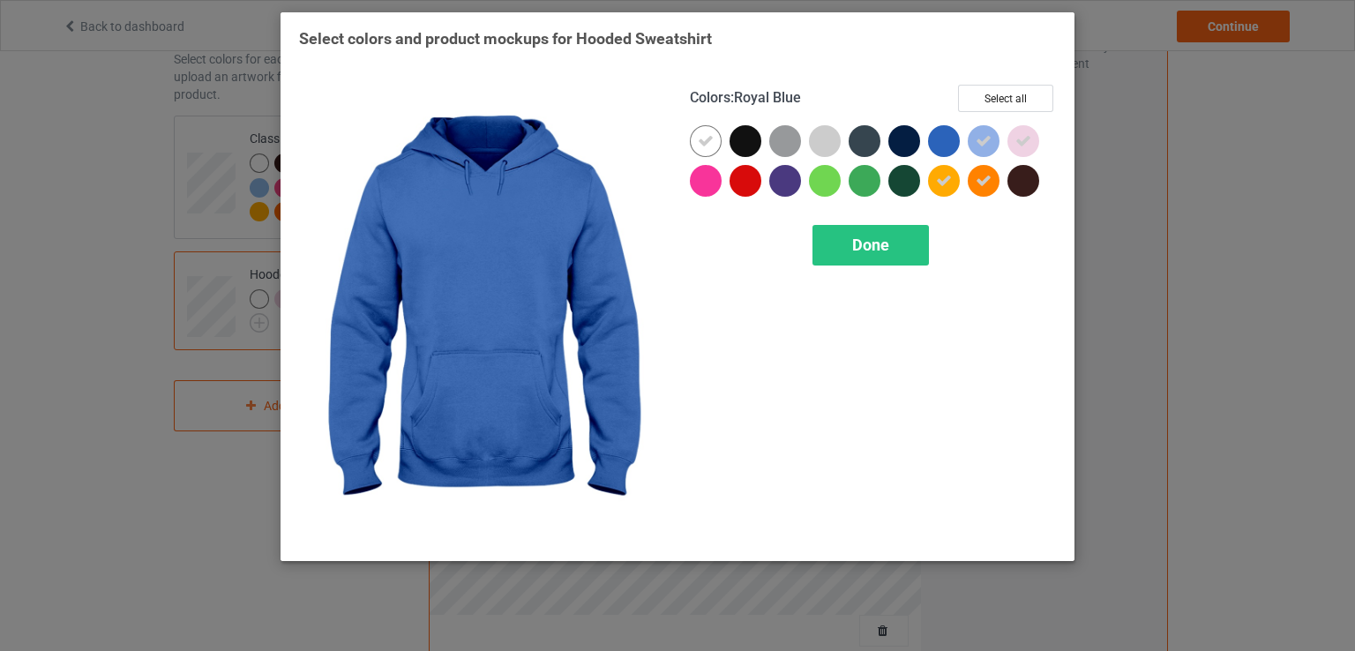
click at [960, 144] on div at bounding box center [948, 145] width 40 height 40
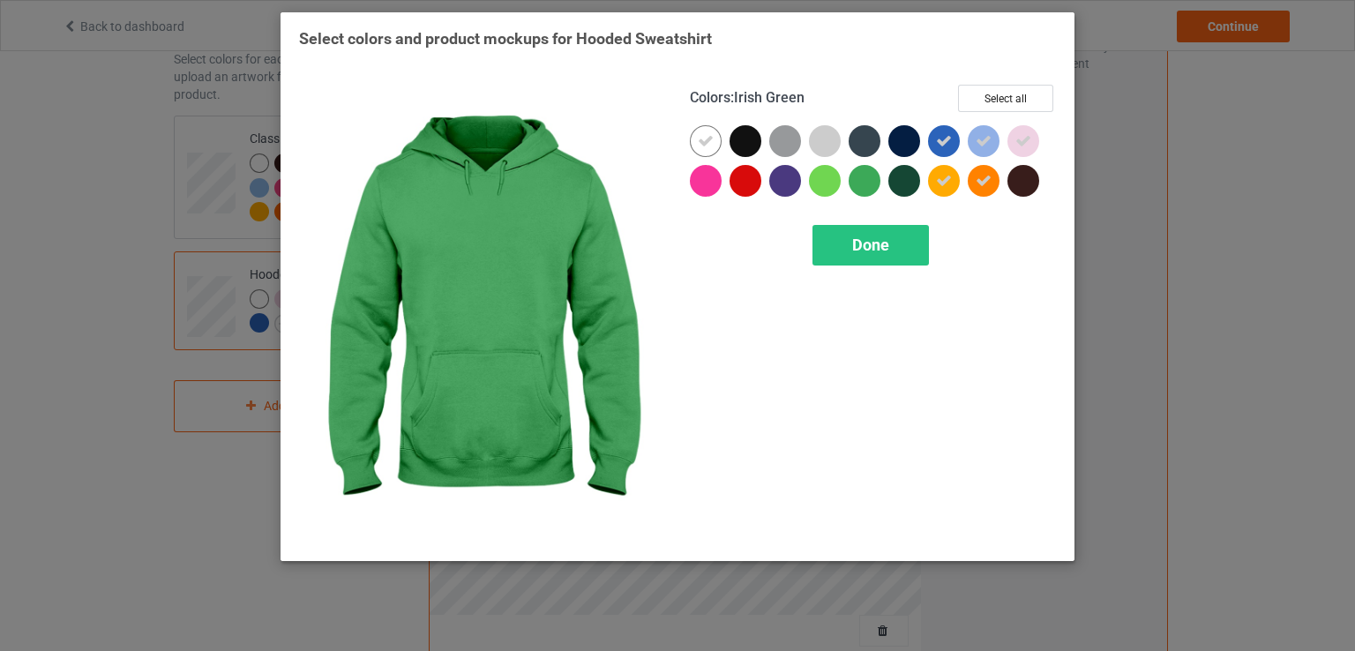
drag, startPoint x: 861, startPoint y: 177, endPoint x: 812, endPoint y: 183, distance: 49.7
click at [859, 178] on div at bounding box center [865, 181] width 32 height 32
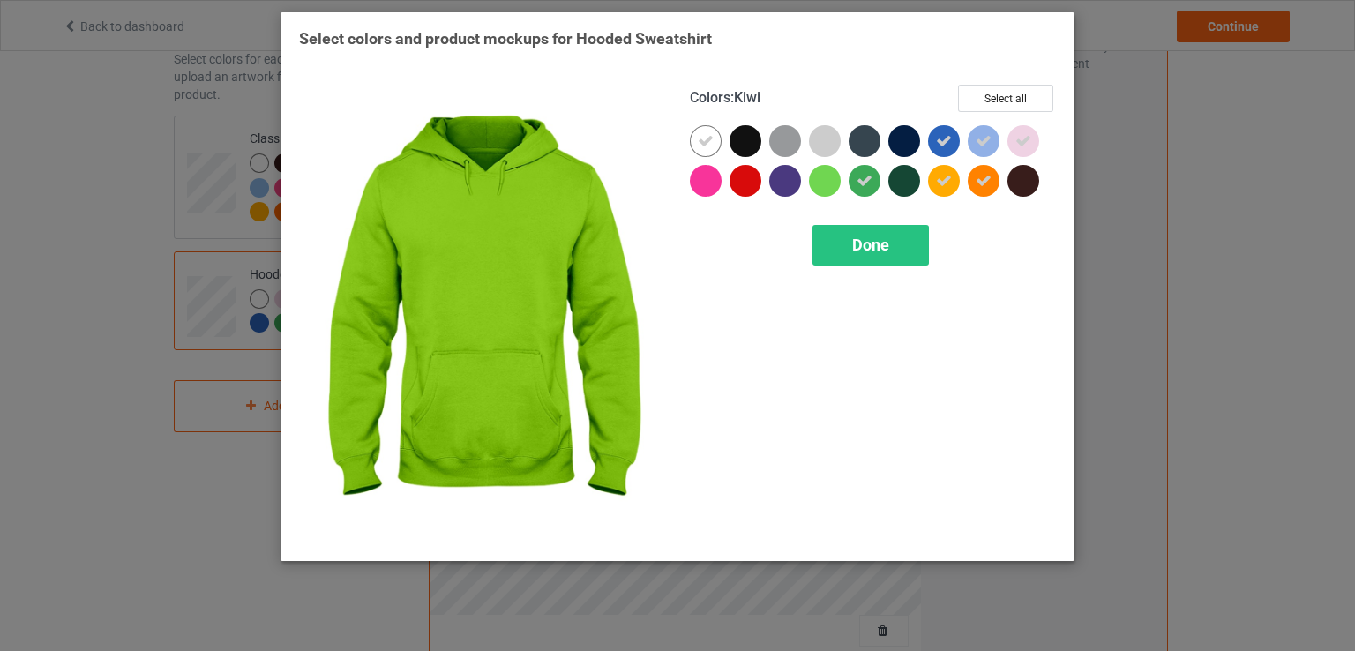
drag, startPoint x: 812, startPoint y: 183, endPoint x: 798, endPoint y: 184, distance: 14.2
click at [811, 183] on div at bounding box center [825, 181] width 32 height 32
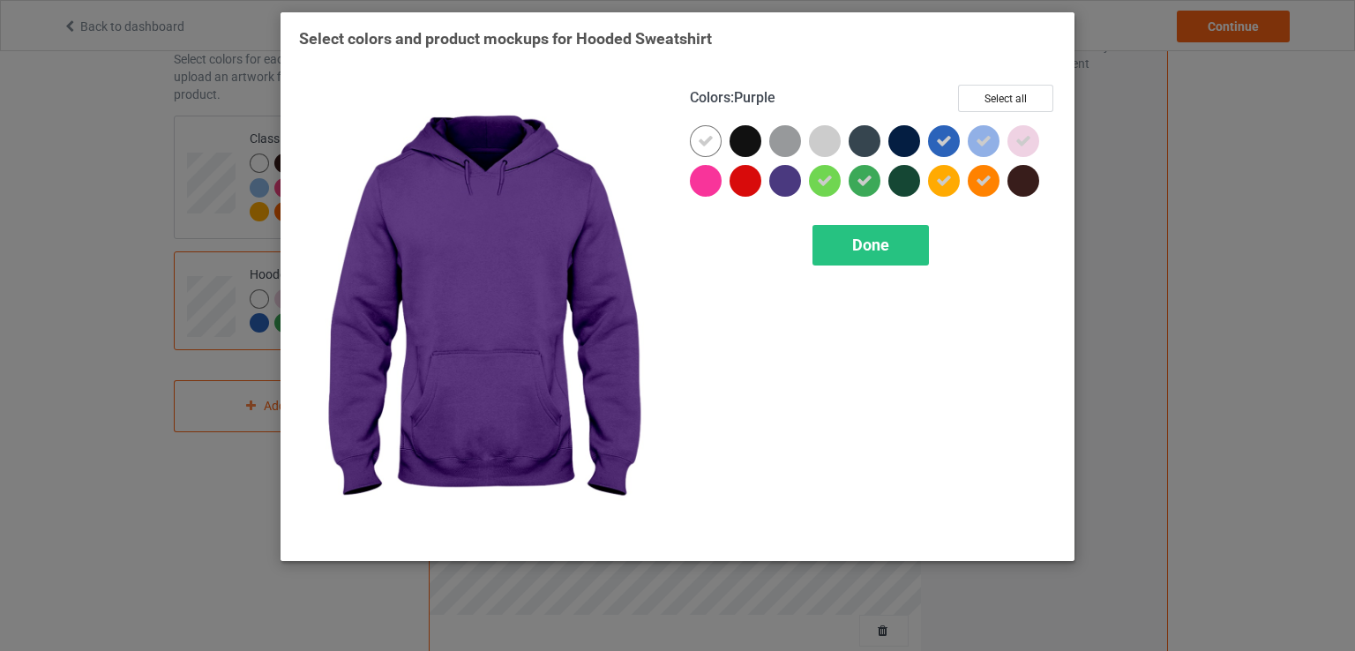
drag, startPoint x: 793, startPoint y: 184, endPoint x: 814, endPoint y: 158, distance: 33.9
click at [793, 182] on div at bounding box center [785, 181] width 32 height 32
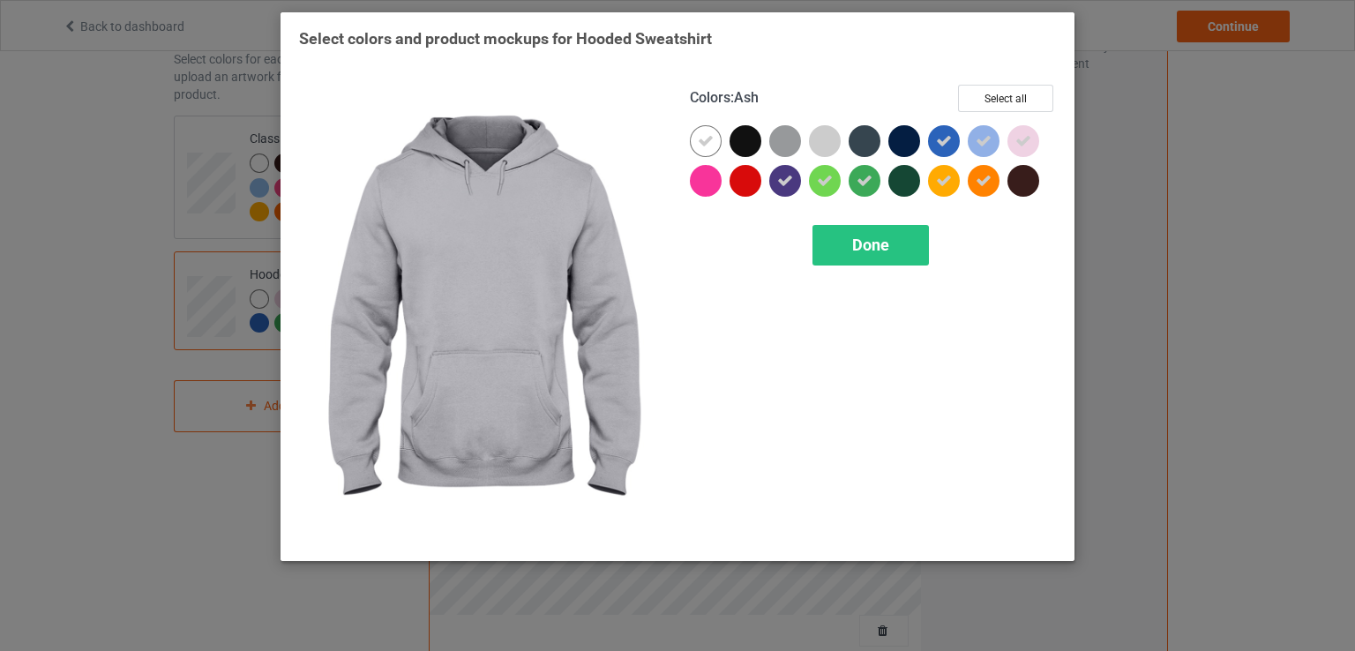
click at [829, 151] on div at bounding box center [825, 141] width 32 height 32
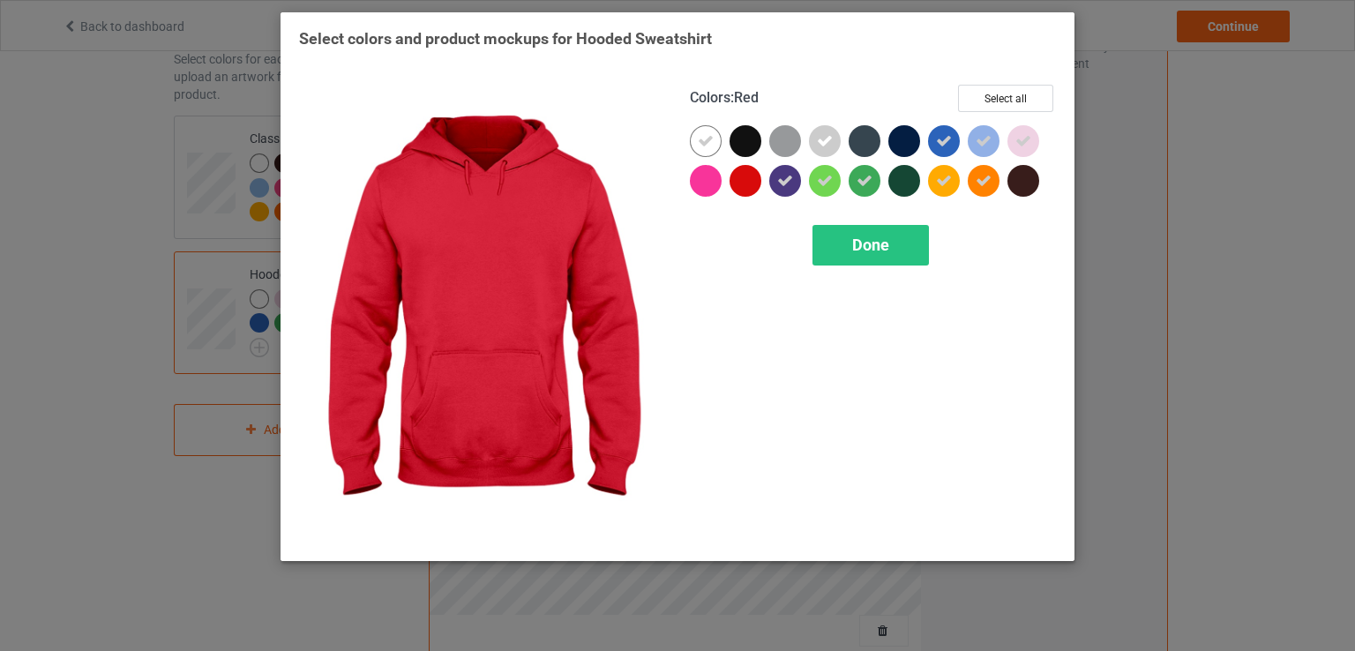
drag, startPoint x: 753, startPoint y: 176, endPoint x: 699, endPoint y: 187, distance: 55.0
click at [753, 176] on div at bounding box center [746, 181] width 32 height 32
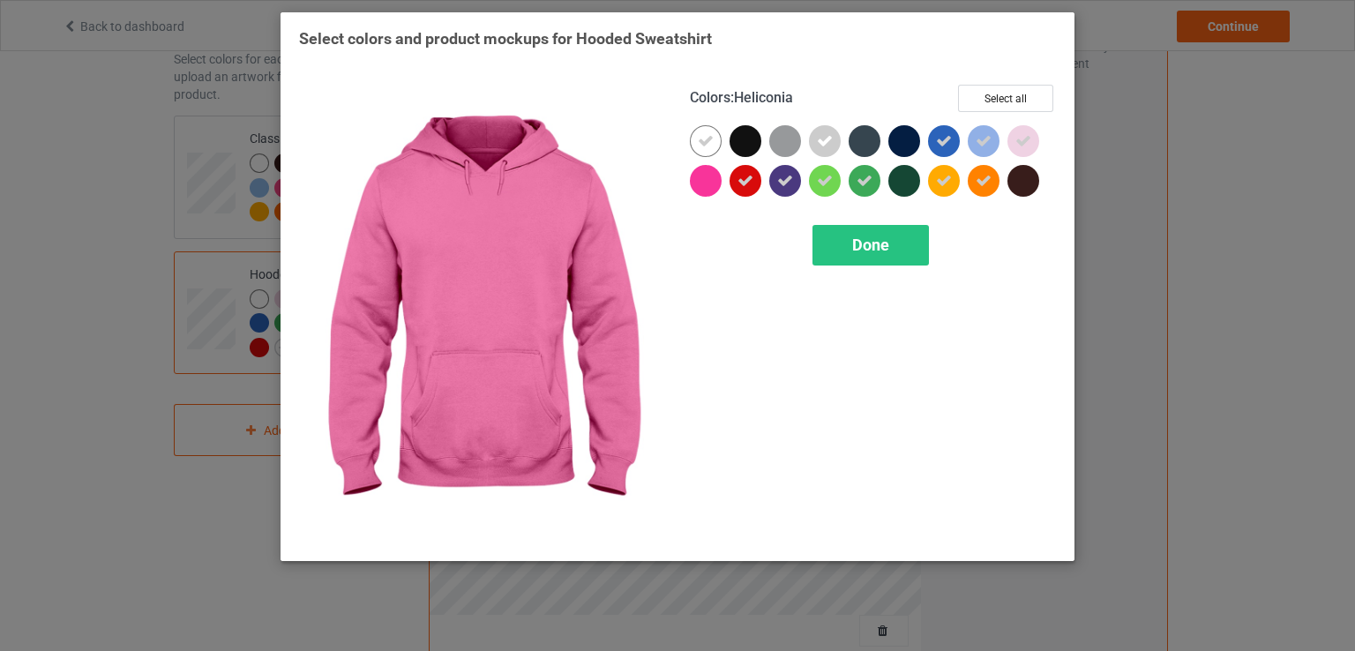
drag, startPoint x: 699, startPoint y: 187, endPoint x: 811, endPoint y: 220, distance: 116.7
click at [706, 189] on div at bounding box center [706, 181] width 32 height 32
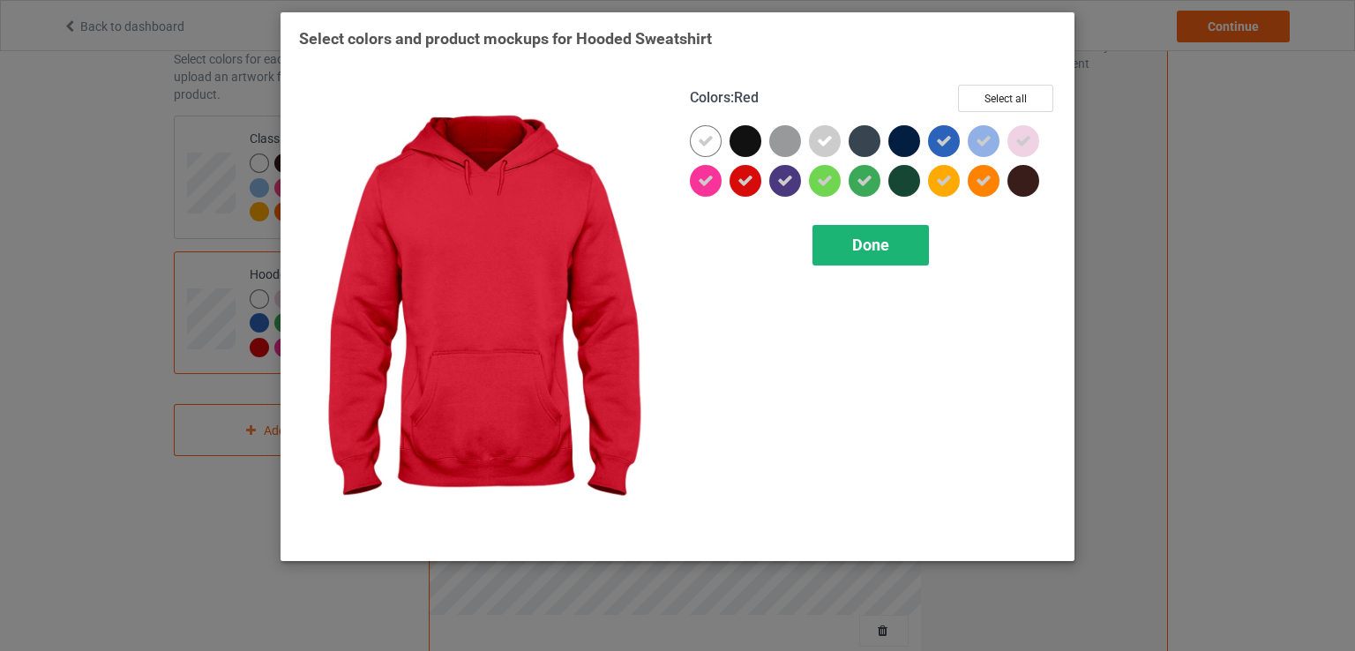
click at [858, 228] on div "Done" at bounding box center [871, 245] width 116 height 41
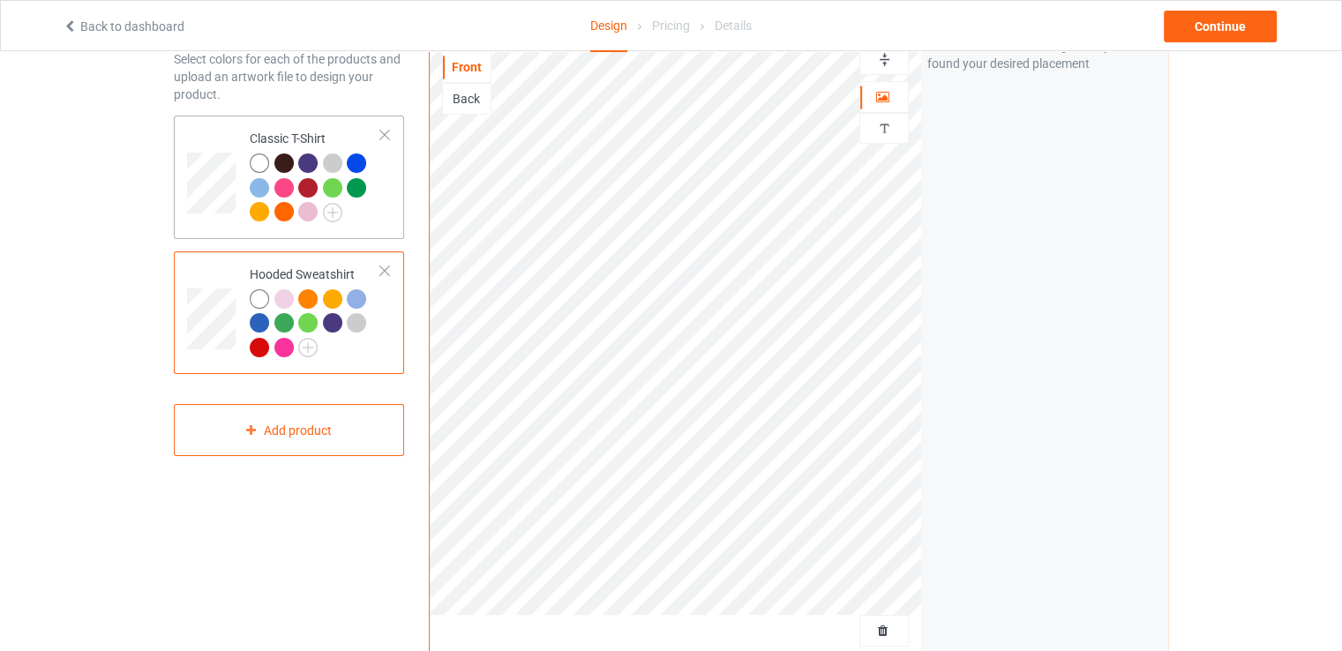
click at [327, 180] on div at bounding box center [332, 187] width 19 height 19
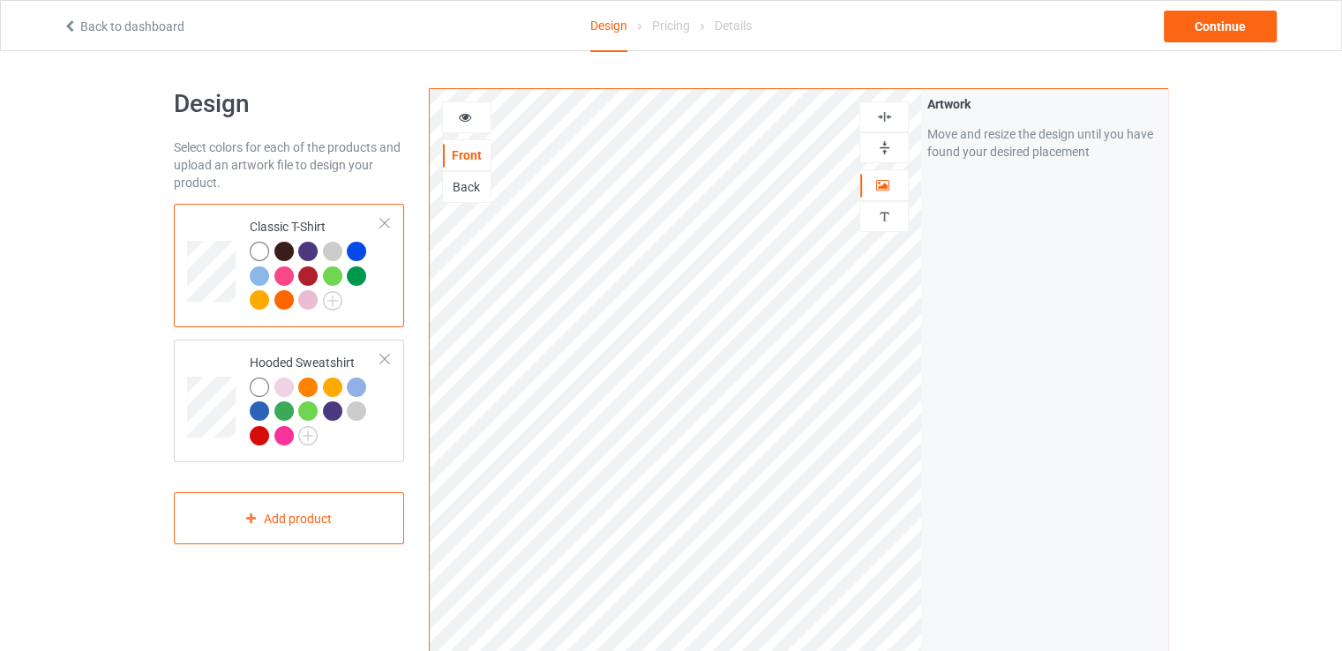
click at [474, 116] on div at bounding box center [467, 118] width 48 height 18
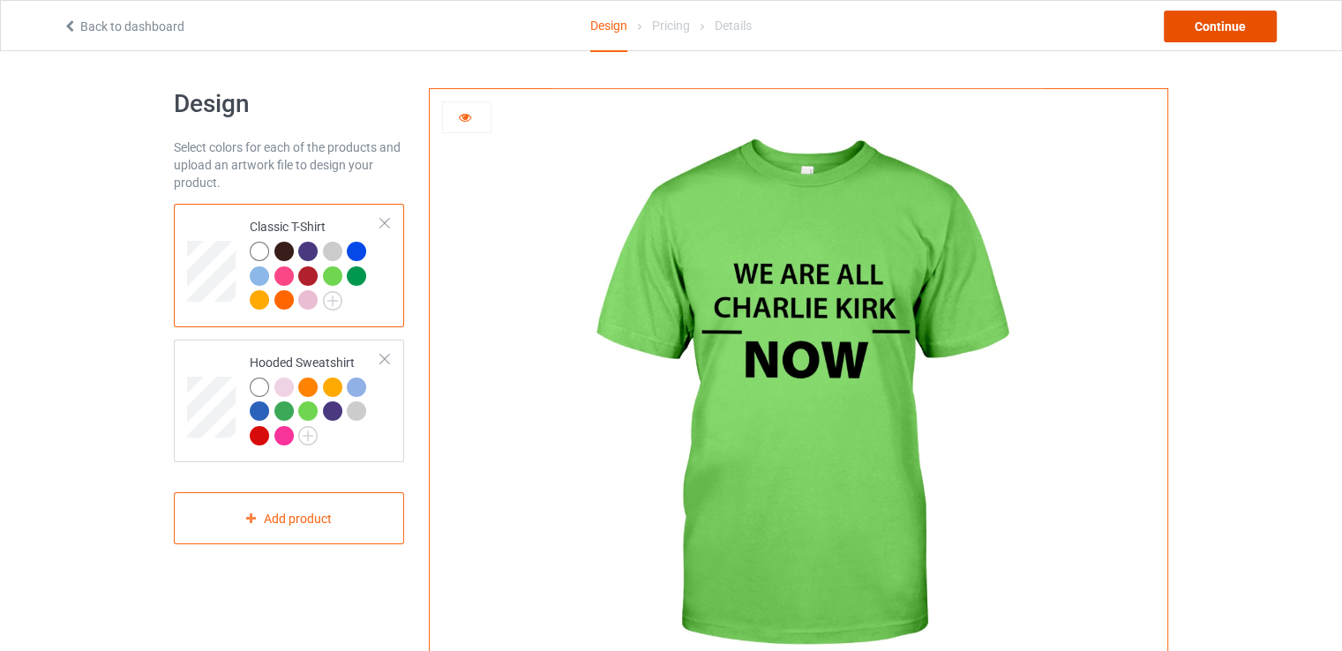
click at [1252, 33] on div "Continue" at bounding box center [1220, 27] width 113 height 32
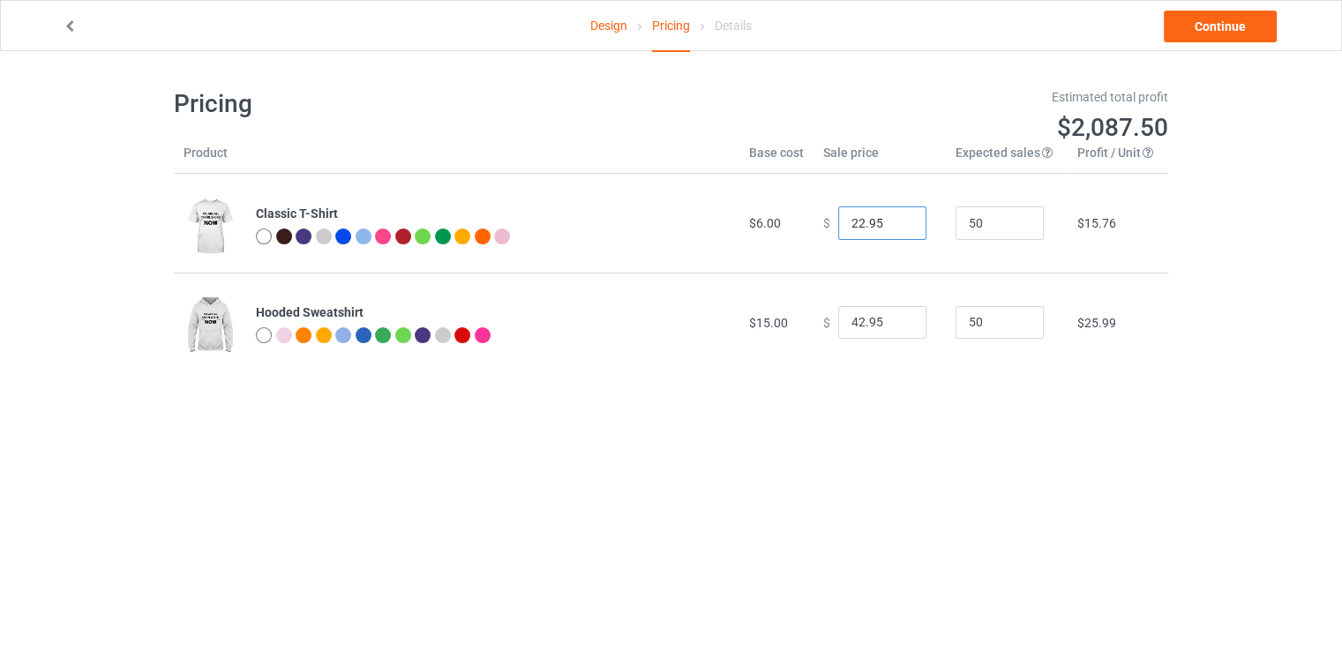
click at [851, 228] on input "22.95" at bounding box center [882, 223] width 88 height 34
type input "15.95"
click at [1075, 262] on td "$9.25" at bounding box center [1118, 223] width 101 height 99
click at [1192, 35] on link "Continue" at bounding box center [1220, 27] width 113 height 32
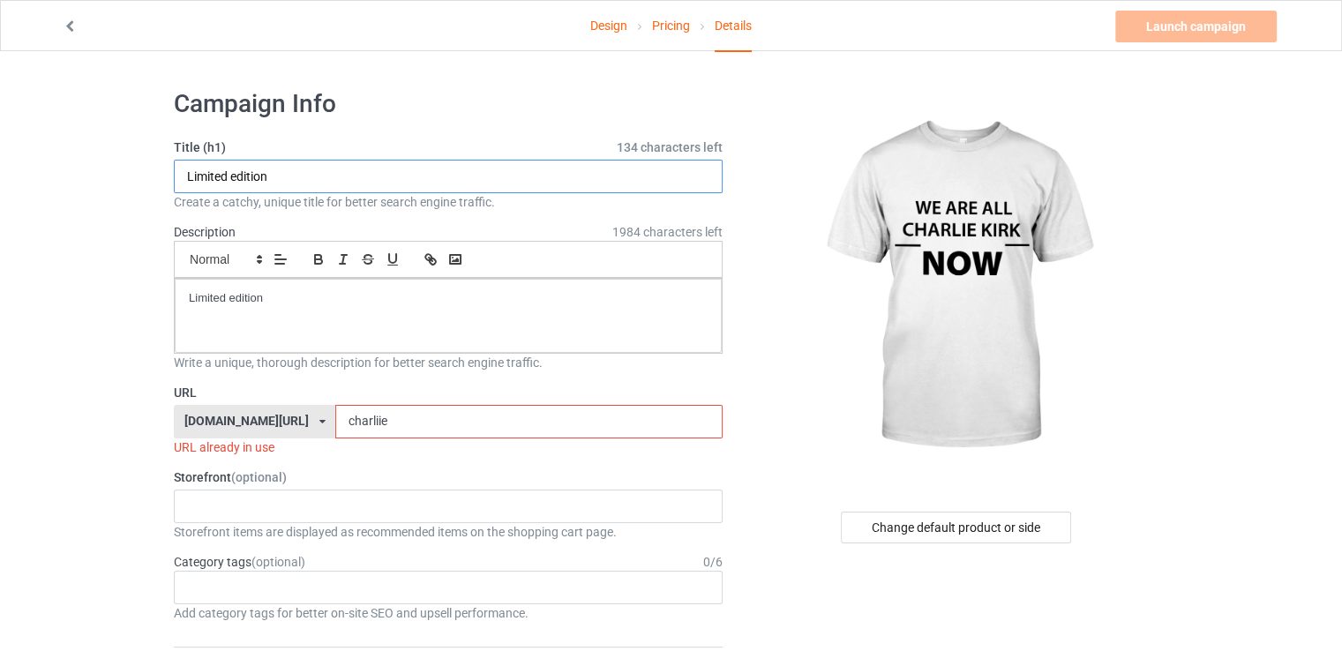
drag, startPoint x: 311, startPoint y: 172, endPoint x: 262, endPoint y: 170, distance: 48.6
click at [262, 170] on input "Limited edition" at bounding box center [448, 177] width 549 height 34
click at [273, 172] on input "Limited edition" at bounding box center [448, 177] width 549 height 34
click at [301, 321] on div "Limited edition" at bounding box center [448, 316] width 547 height 74
click at [290, 303] on p "Limited edition" at bounding box center [448, 298] width 519 height 17
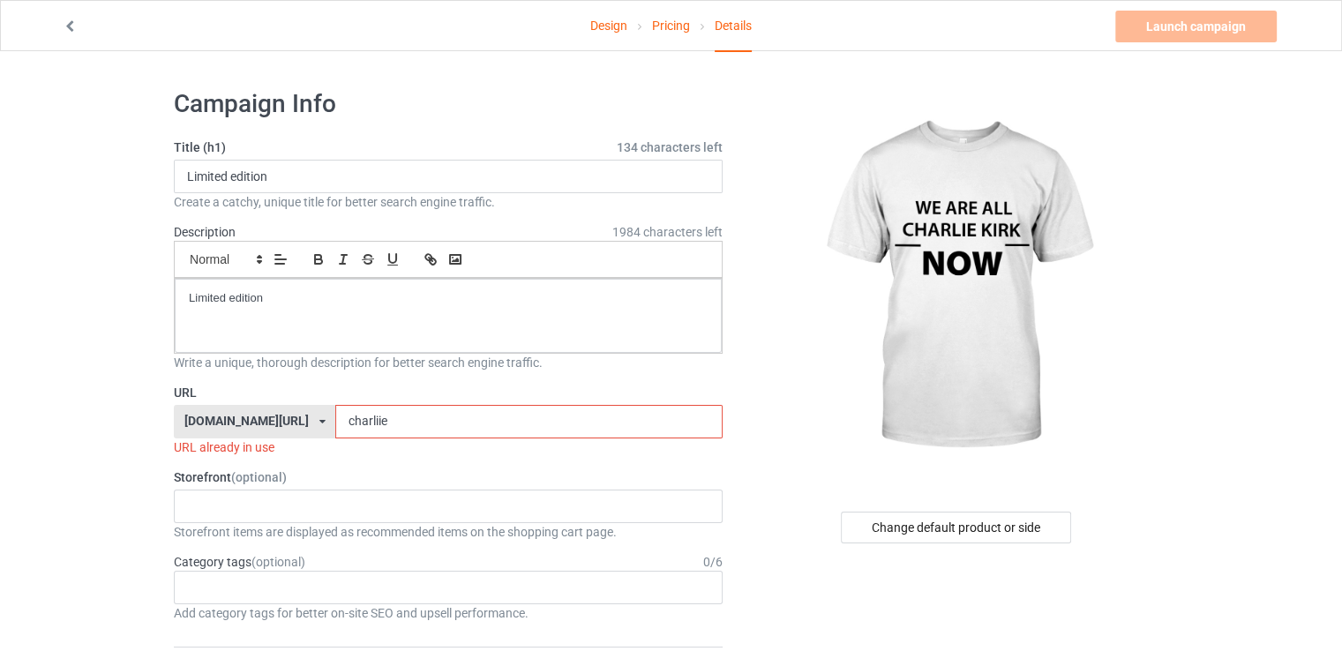
click at [341, 424] on input "charliie" at bounding box center [528, 422] width 386 height 34
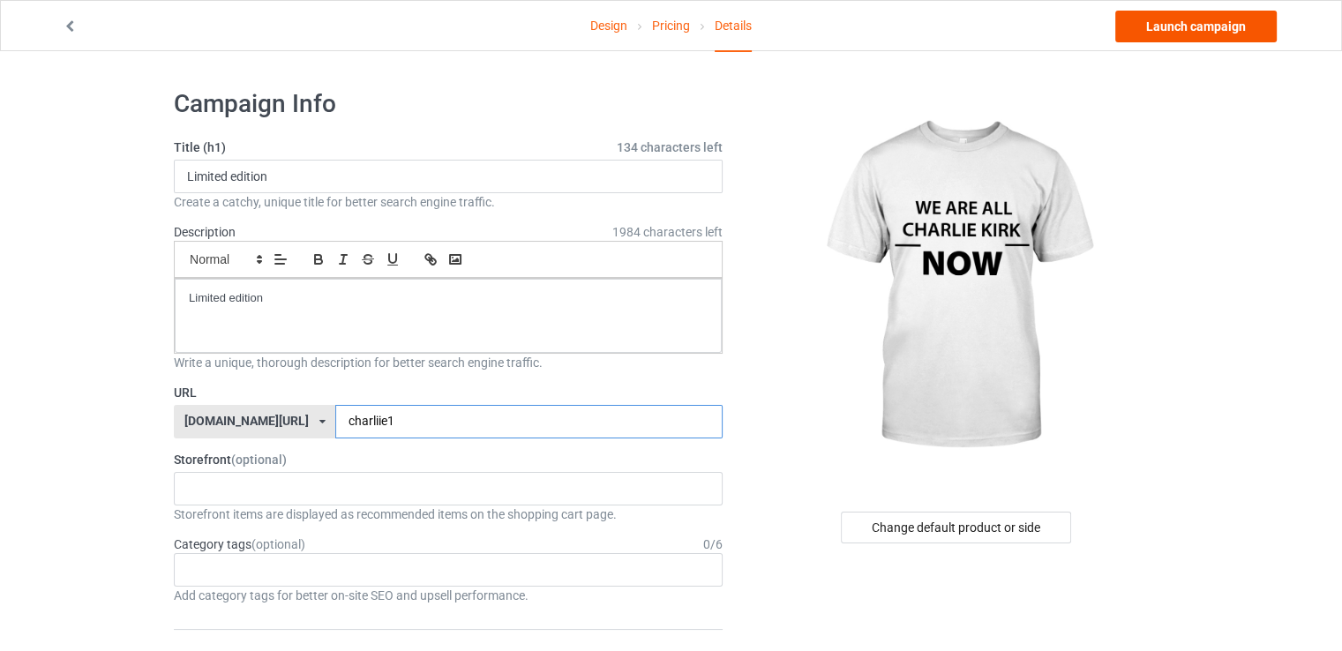
type input "charliie1"
click at [1140, 26] on link "Launch campaign" at bounding box center [1195, 27] width 161 height 32
